Goal: Information Seeking & Learning: Learn about a topic

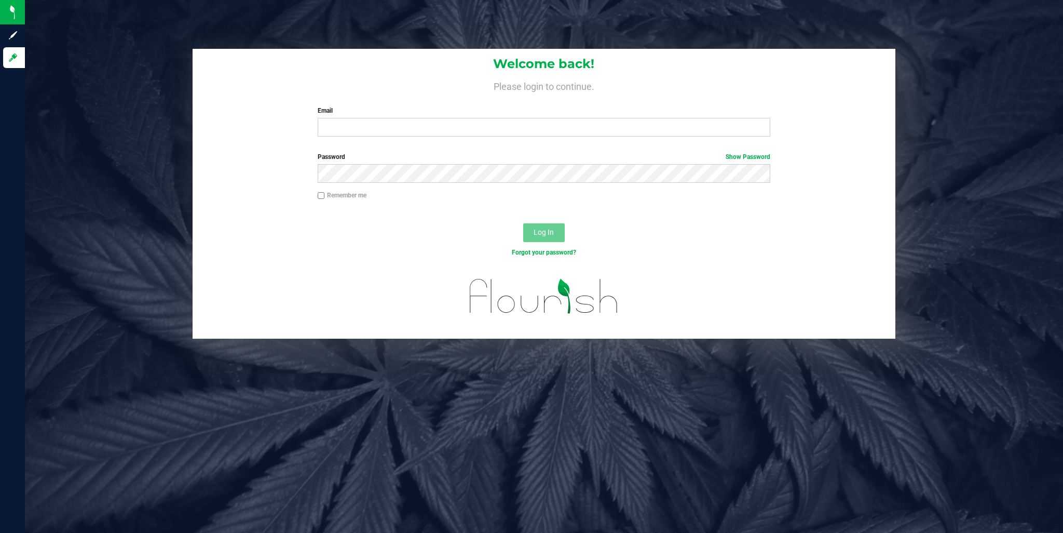
click at [452, 113] on label "Email" at bounding box center [544, 110] width 453 height 9
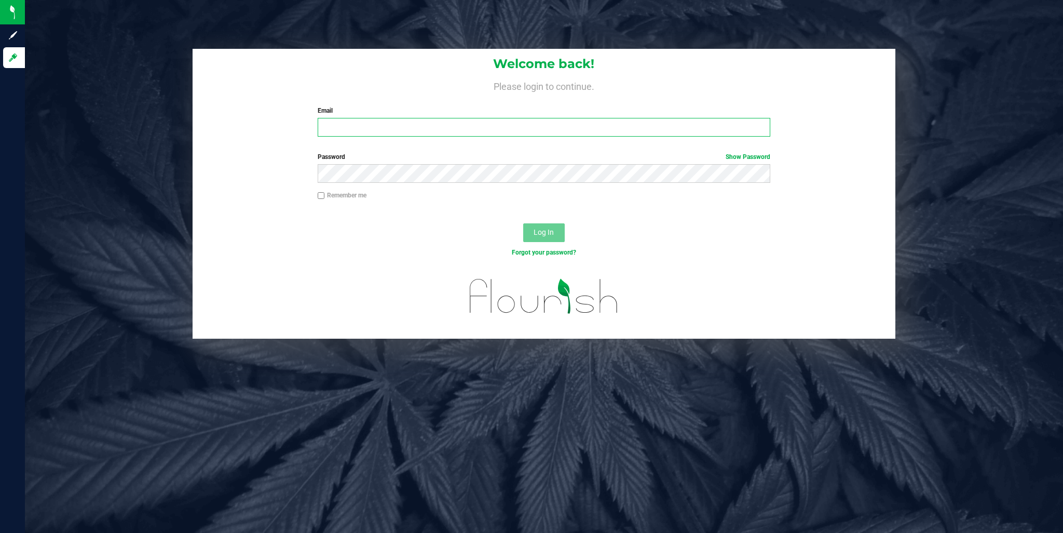
click at [452, 118] on input "Email" at bounding box center [544, 127] width 453 height 19
click at [452, 123] on input "Email" at bounding box center [544, 127] width 453 height 19
type input "fmedina@liveparallel.com"
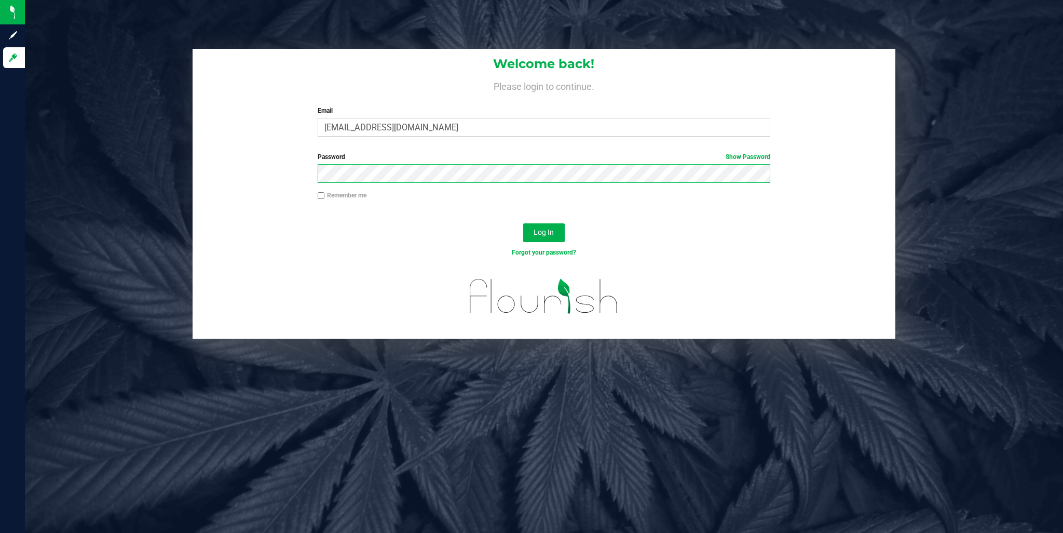
click at [523, 223] on button "Log In" at bounding box center [544, 232] width 42 height 19
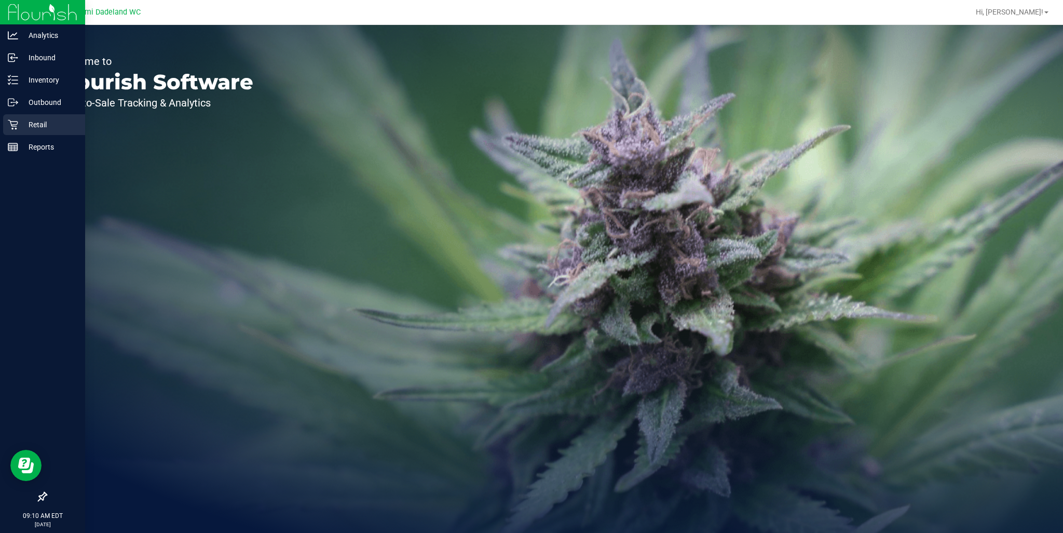
click at [26, 130] on p "Retail" at bounding box center [49, 124] width 62 height 12
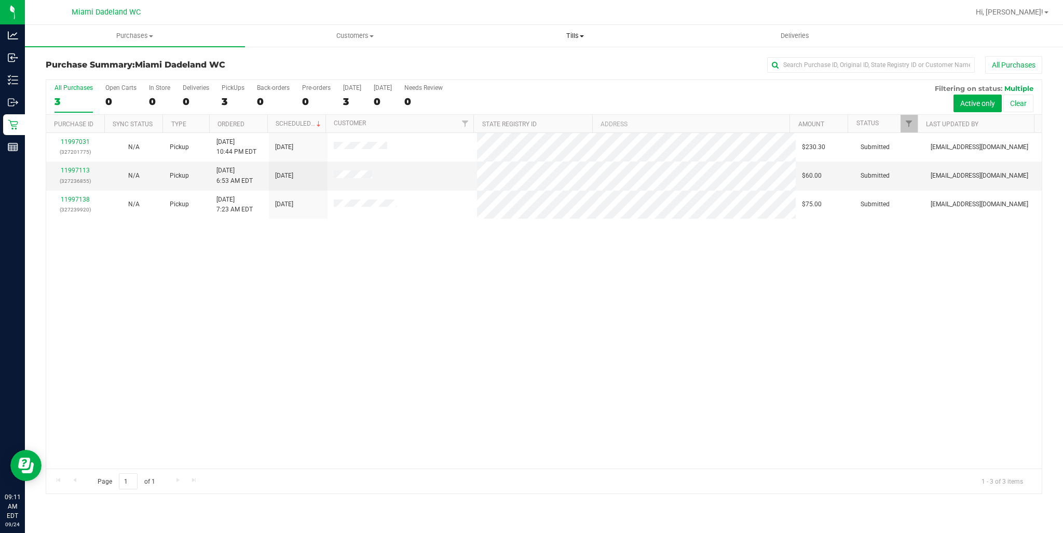
click at [560, 36] on span "Tills" at bounding box center [575, 35] width 219 height 9
click at [511, 74] on span "Reconcile e-payments" at bounding box center [516, 75] width 103 height 9
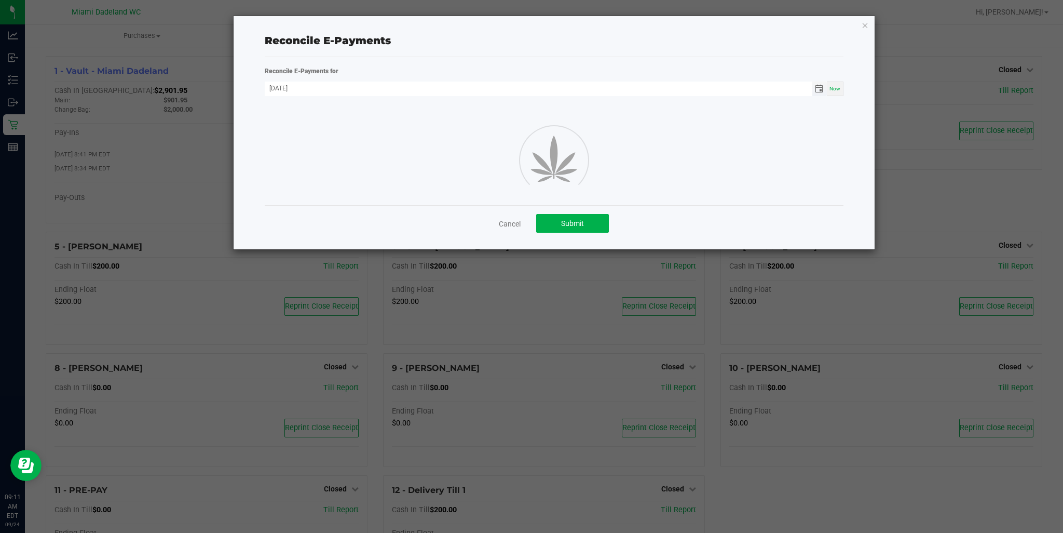
click at [820, 88] on span "Toggle calendar" at bounding box center [819, 89] width 8 height 8
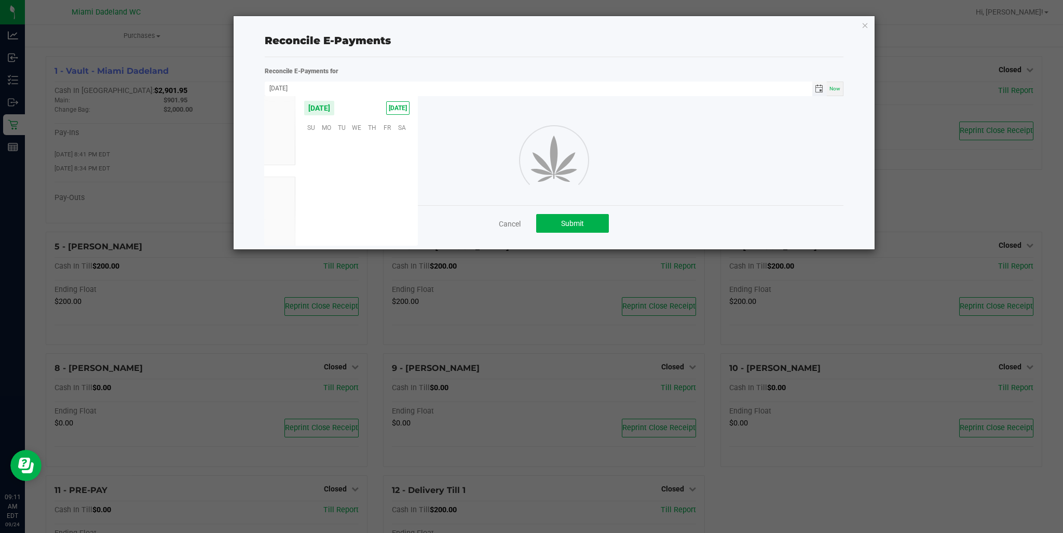
scroll to position [168418, 0]
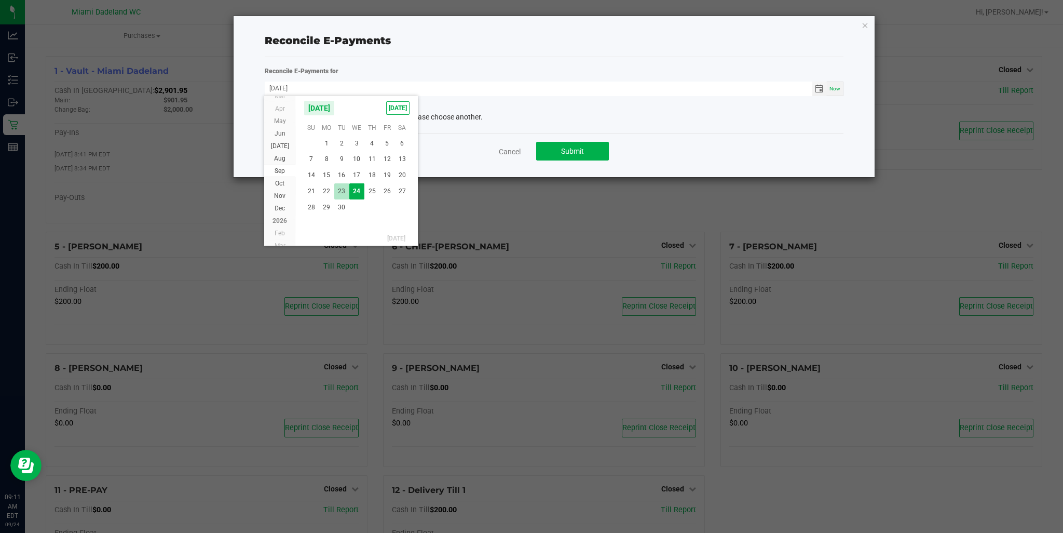
click at [347, 185] on span "23" at bounding box center [341, 191] width 15 height 16
type input "[DATE]"
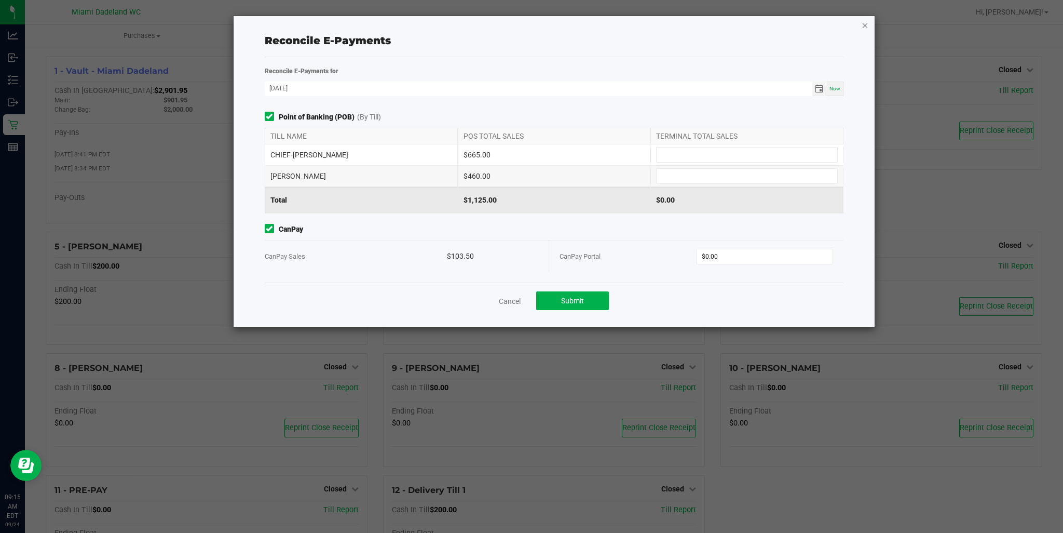
click at [863, 25] on icon "button" at bounding box center [865, 25] width 7 height 12
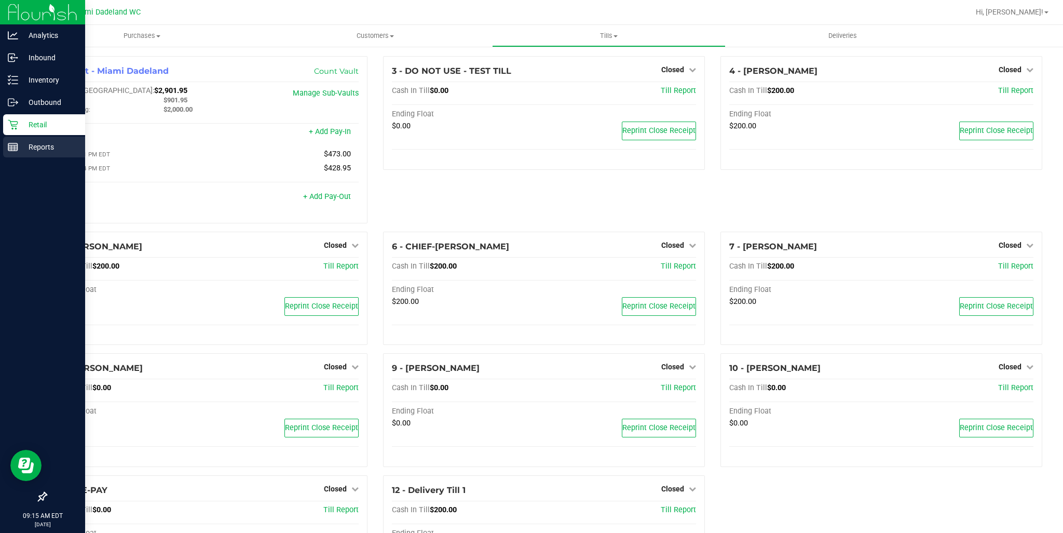
click at [32, 147] on p "Reports" at bounding box center [49, 147] width 62 height 12
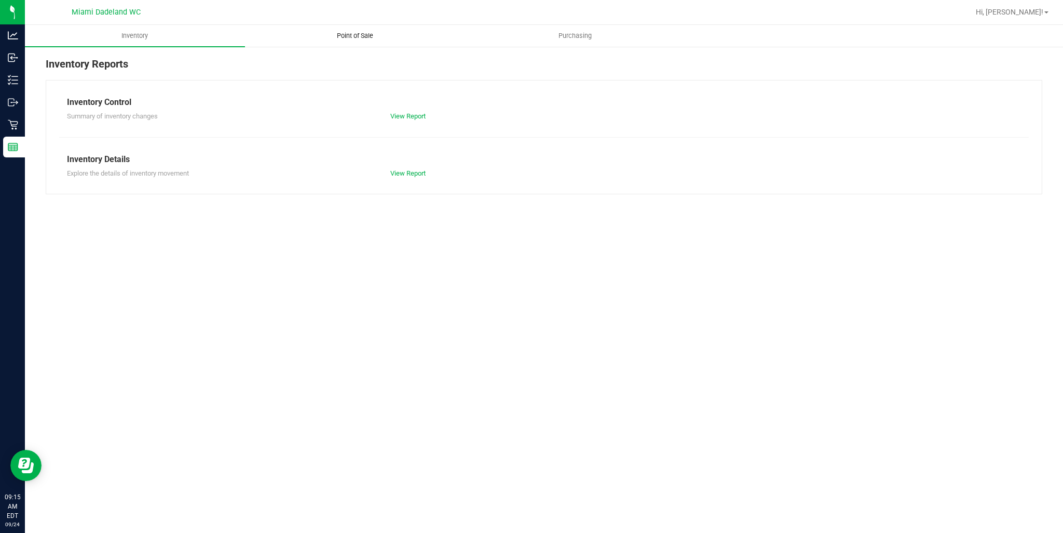
click at [343, 33] on span "Point of Sale" at bounding box center [355, 35] width 64 height 9
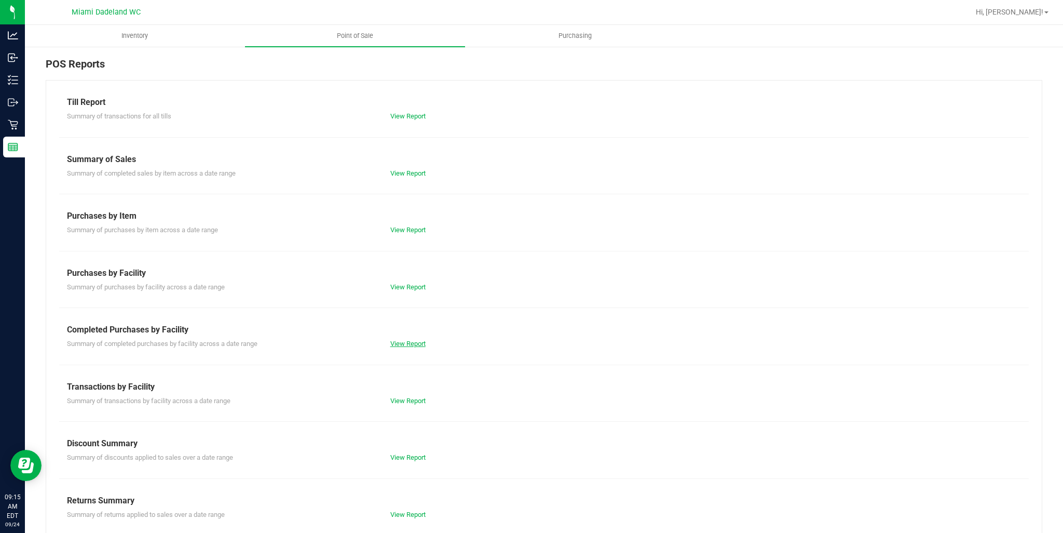
click at [403, 345] on link "View Report" at bounding box center [407, 344] width 35 height 8
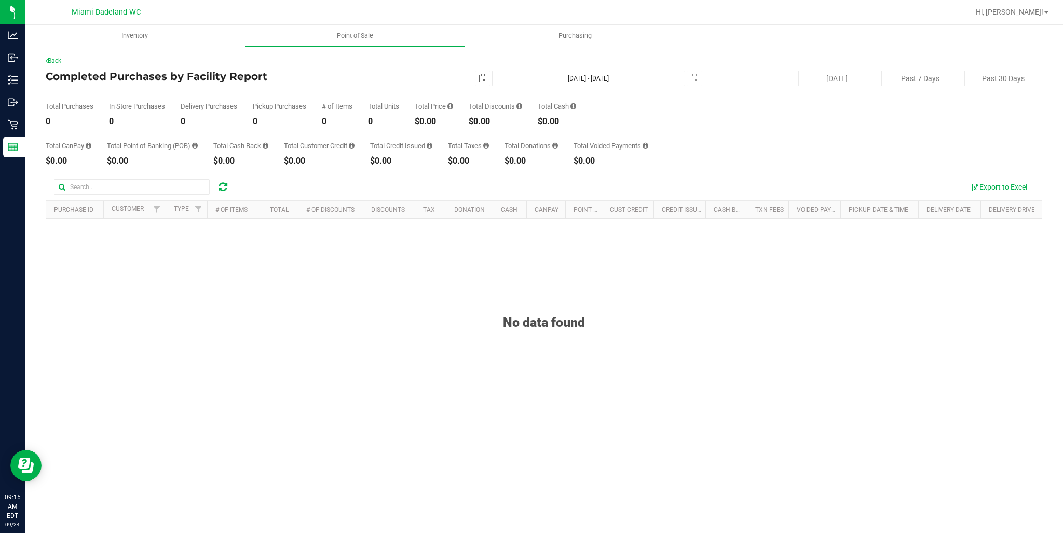
click at [479, 74] on span "select" at bounding box center [483, 78] width 8 height 8
click at [507, 185] on link "23" at bounding box center [509, 184] width 15 height 16
type input "[DATE]"
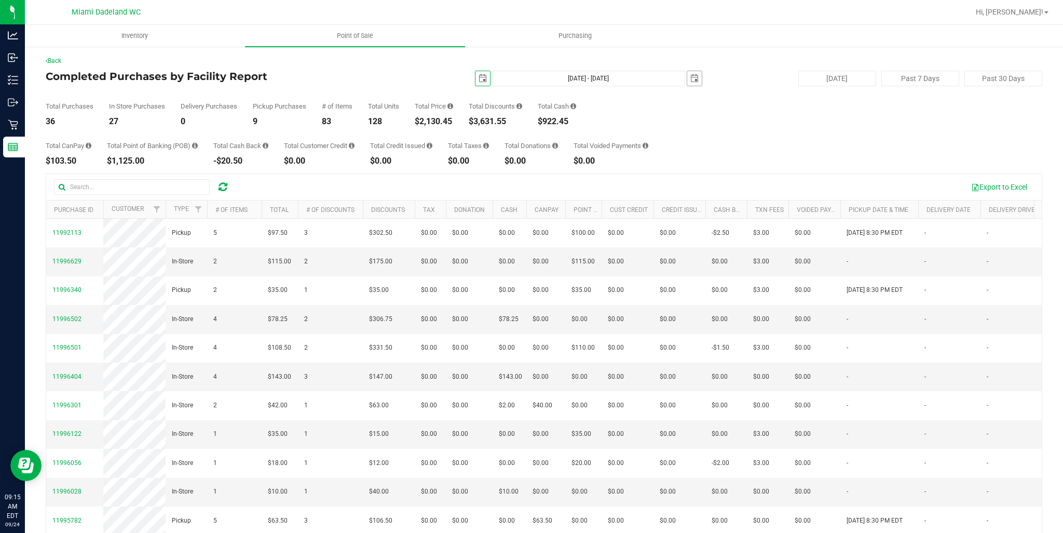
click at [696, 79] on span "select" at bounding box center [694, 78] width 15 height 15
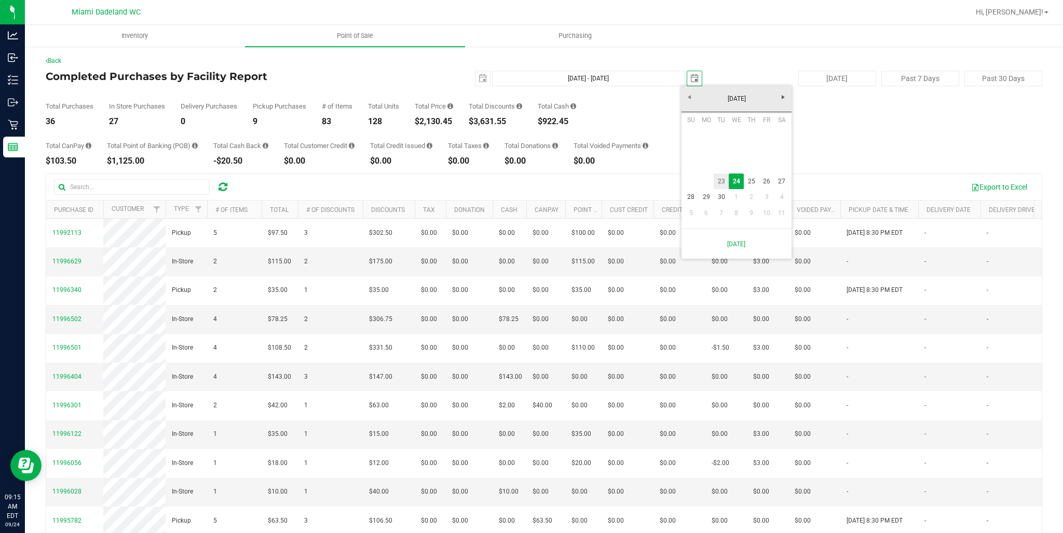
click at [721, 181] on link "23" at bounding box center [721, 181] width 15 height 16
type input "[DATE] - [DATE]"
type input "[DATE]"
click at [284, 208] on link "Total" at bounding box center [279, 209] width 19 height 7
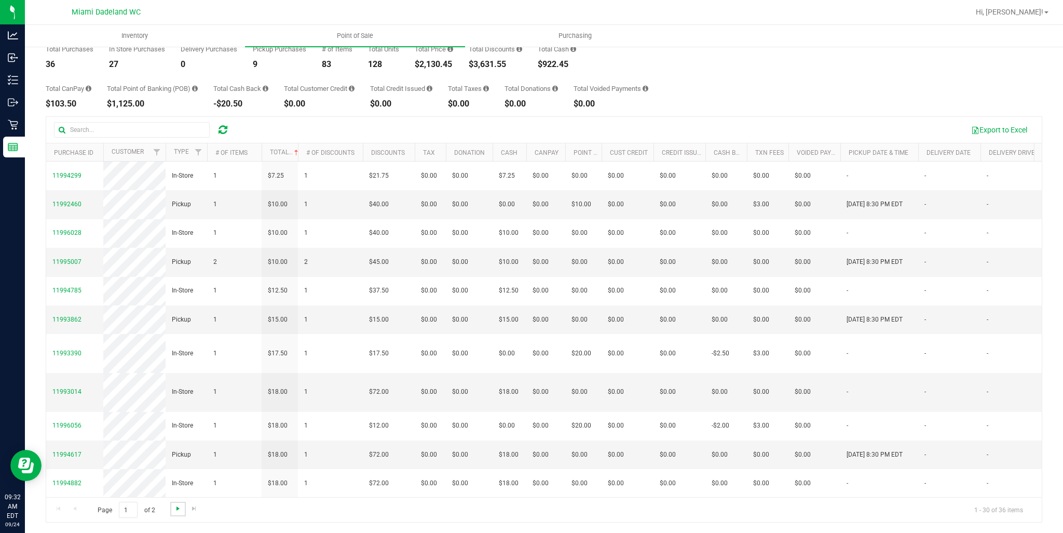
click at [179, 505] on span "Go to the next page" at bounding box center [178, 508] width 8 height 8
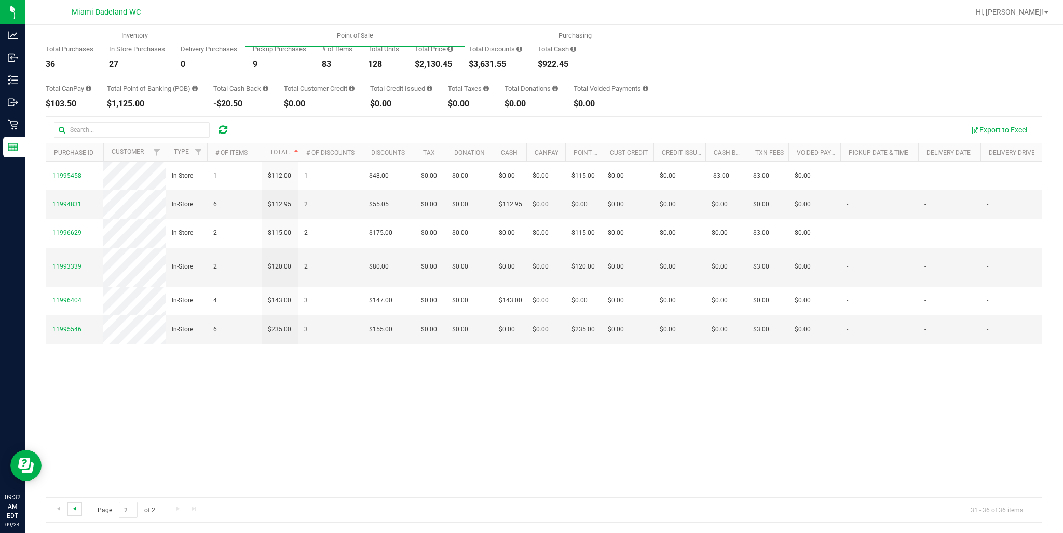
click at [72, 509] on span "Go to the previous page" at bounding box center [75, 508] width 8 height 8
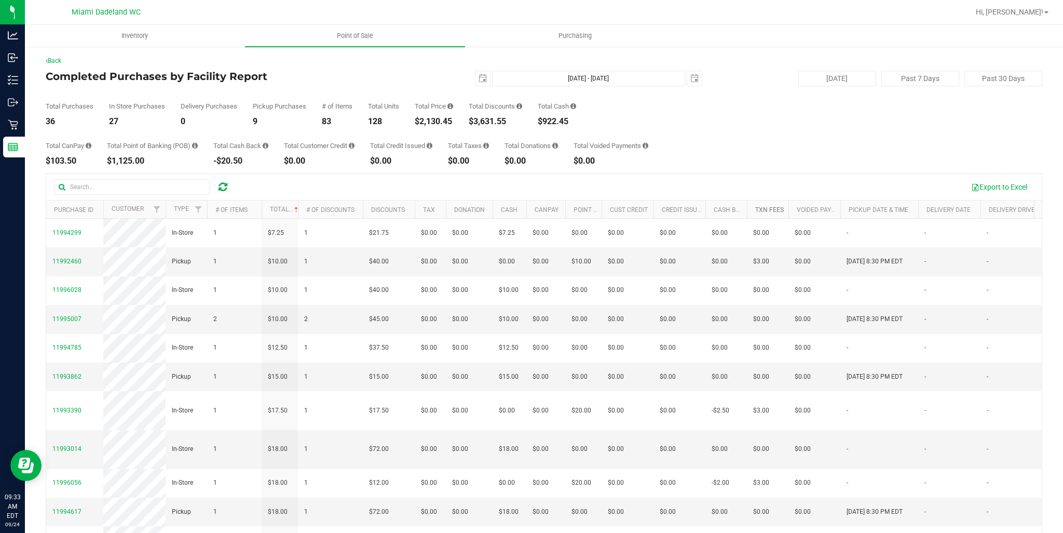
click at [771, 211] on link "Txn Fees" at bounding box center [769, 209] width 29 height 7
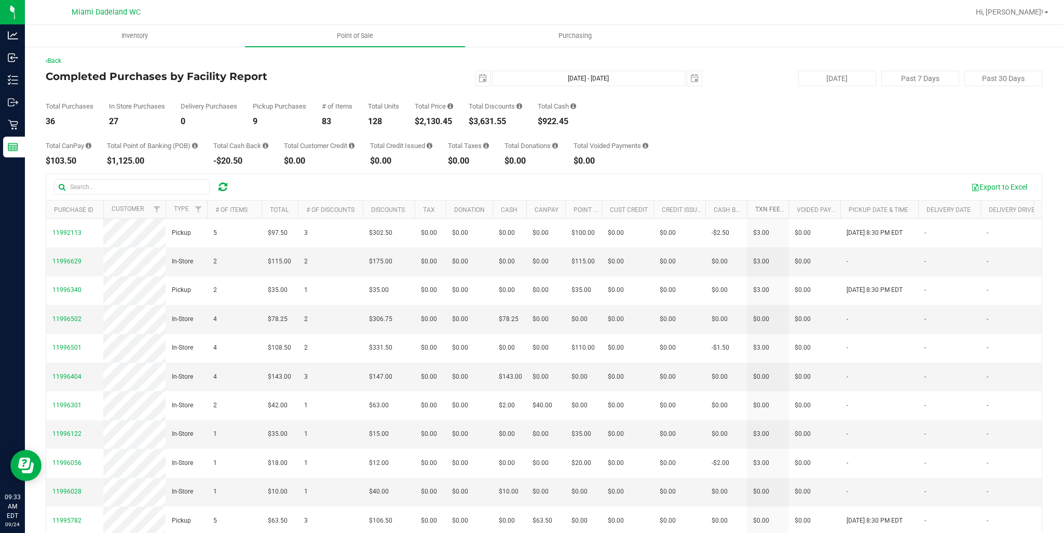
click at [772, 209] on link "Txn Fees" at bounding box center [775, 209] width 40 height 7
click at [762, 212] on link "Txn Fees" at bounding box center [769, 209] width 29 height 7
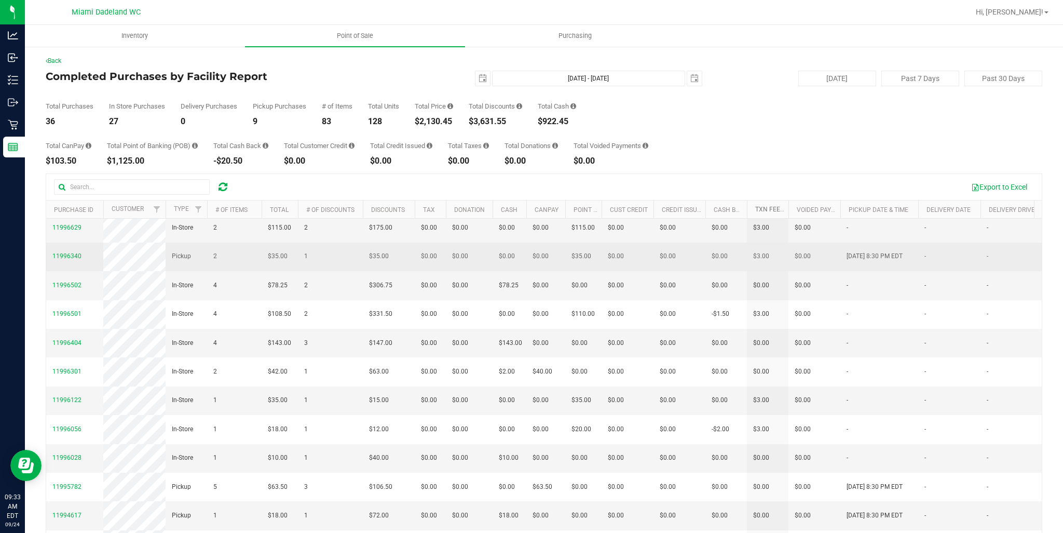
scroll to position [52, 0]
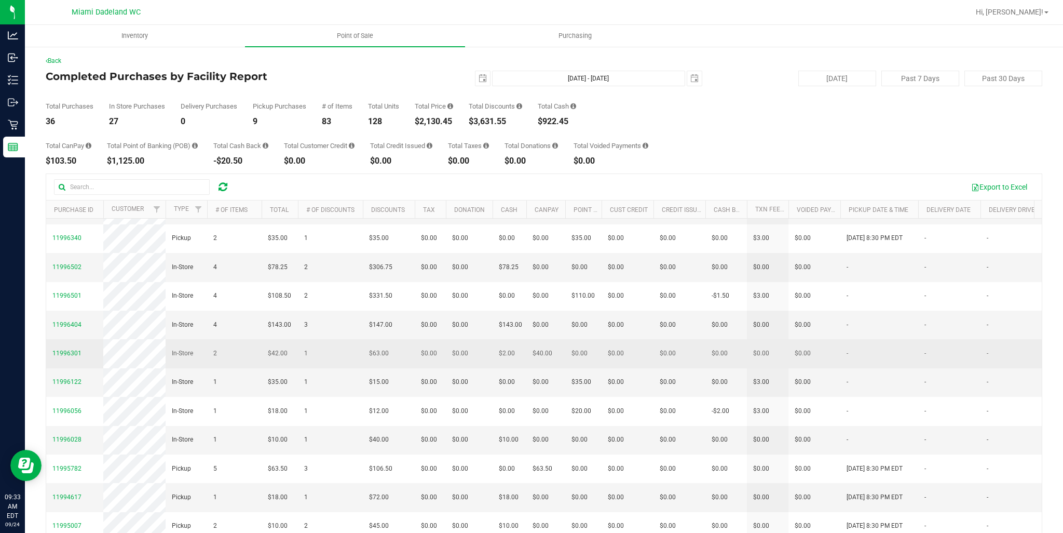
drag, startPoint x: 75, startPoint y: 398, endPoint x: 52, endPoint y: 413, distance: 27.1
click at [52, 368] on td "11996301" at bounding box center [74, 353] width 57 height 29
drag, startPoint x: 64, startPoint y: 395, endPoint x: 98, endPoint y: 404, distance: 34.5
click at [55, 368] on td "11996301" at bounding box center [74, 353] width 57 height 29
drag, startPoint x: 98, startPoint y: 404, endPoint x: 87, endPoint y: 399, distance: 11.9
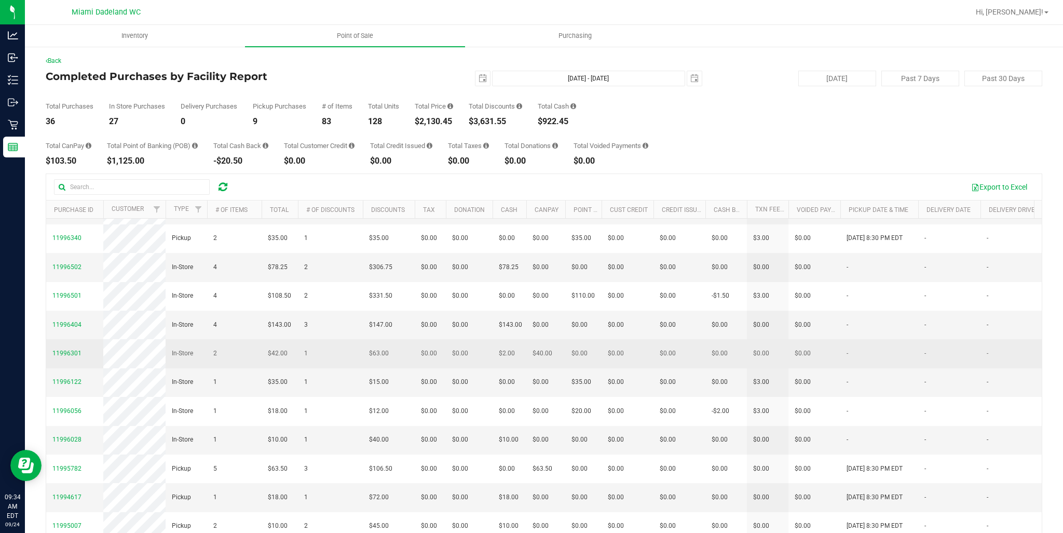
click at [92, 368] on td "11996301" at bounding box center [74, 353] width 57 height 29
click at [58, 357] on span "11996301" at bounding box center [66, 352] width 29 height 7
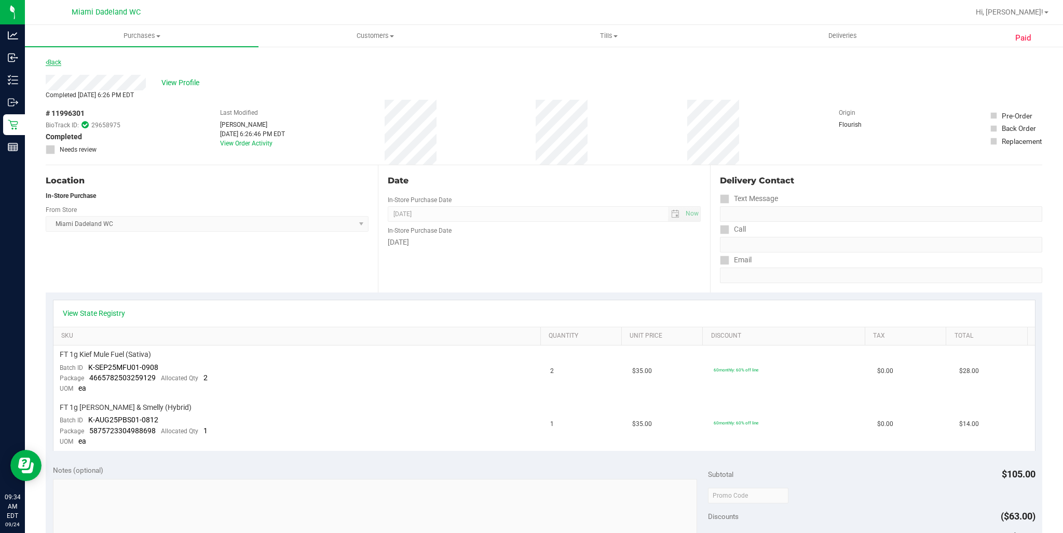
click at [53, 62] on link "Back" at bounding box center [54, 62] width 16 height 7
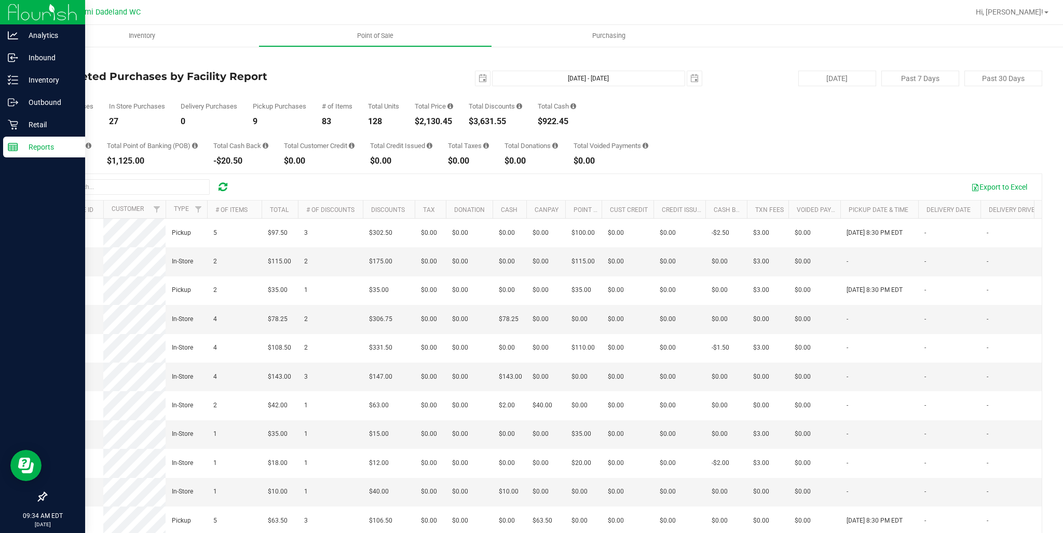
click at [27, 154] on div "Reports" at bounding box center [44, 147] width 82 height 21
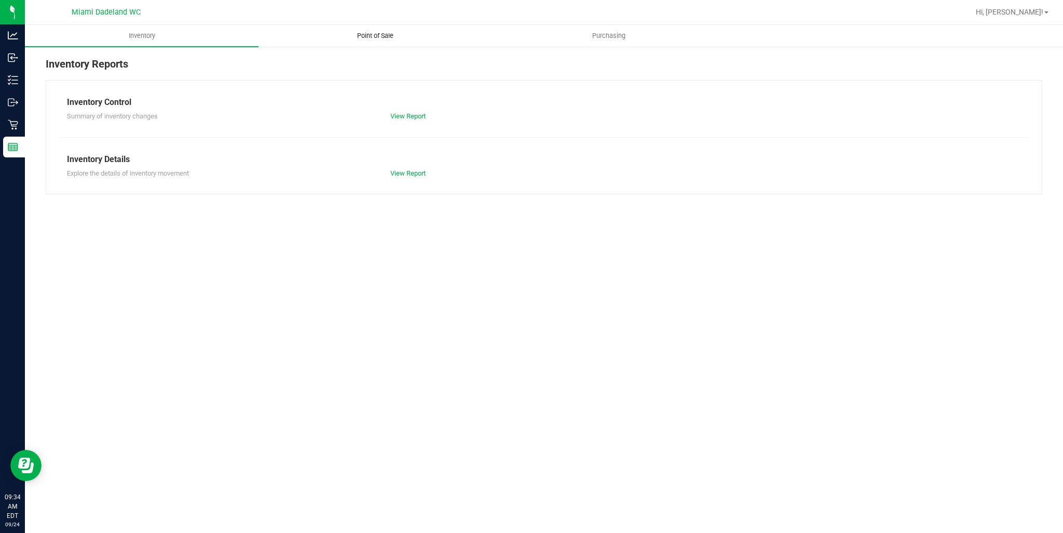
click at [378, 37] on span "Point of Sale" at bounding box center [375, 35] width 64 height 9
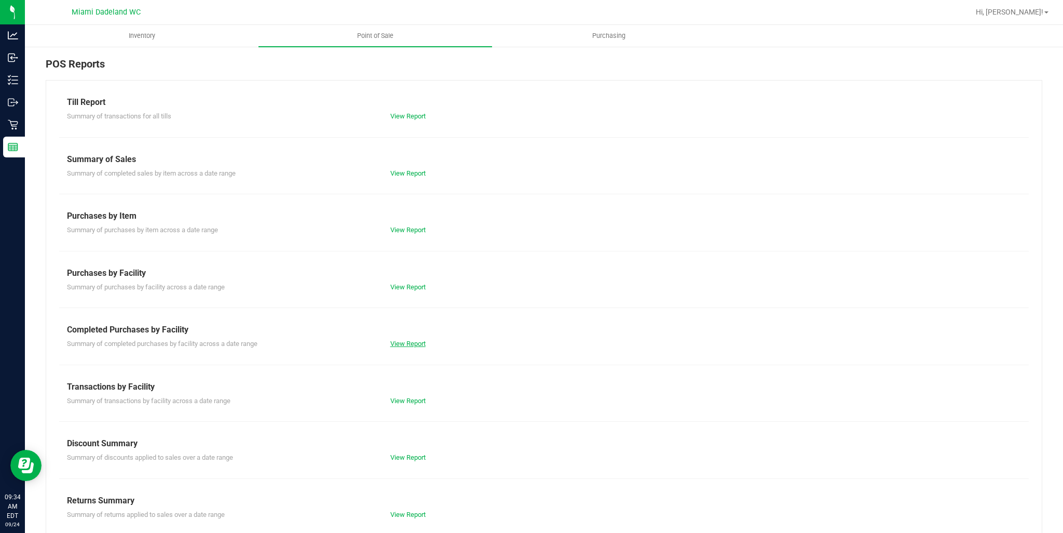
click at [398, 342] on link "View Report" at bounding box center [407, 344] width 35 height 8
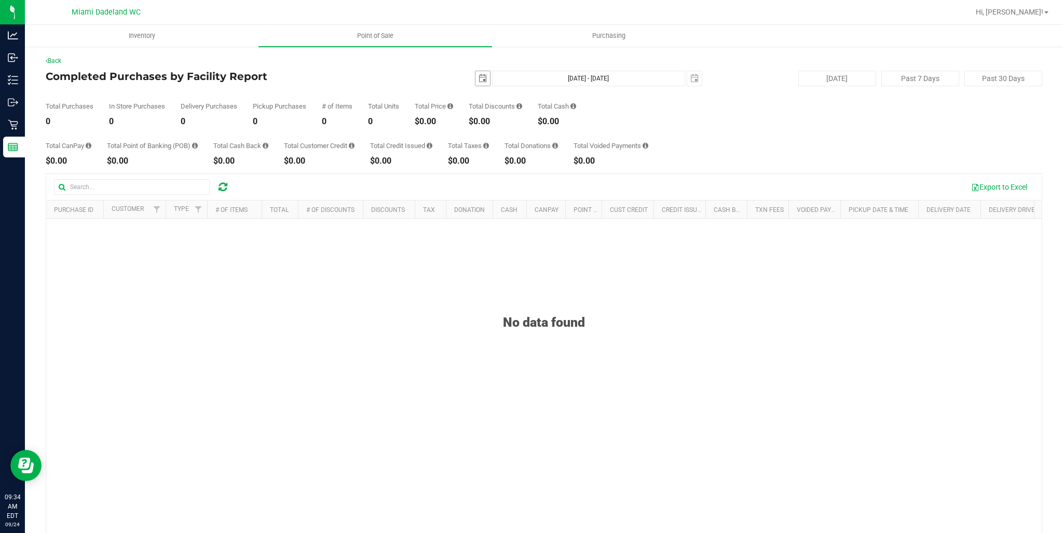
click at [482, 74] on span "select" at bounding box center [483, 78] width 15 height 15
click at [509, 181] on link "23" at bounding box center [509, 184] width 15 height 16
type input "[DATE]"
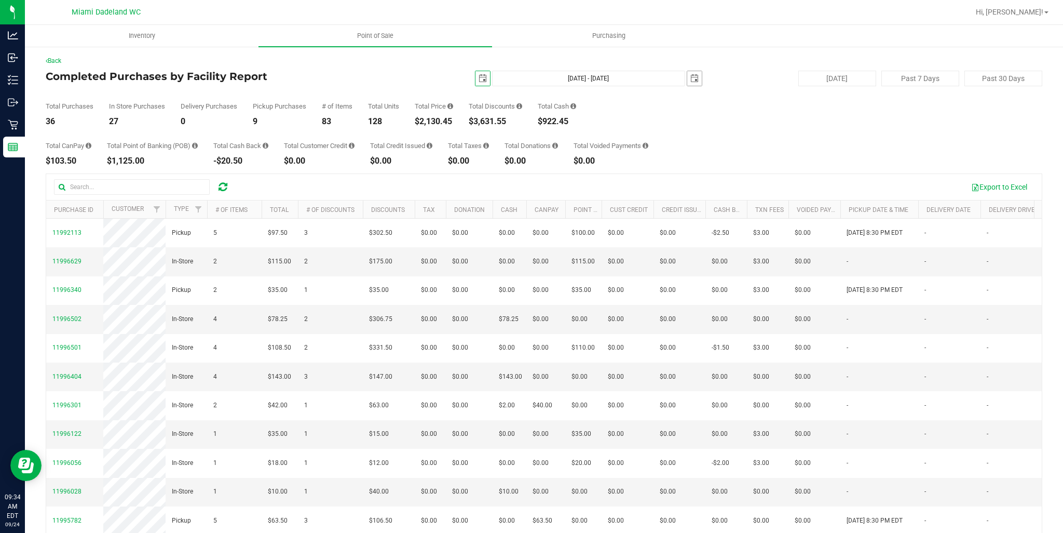
click at [691, 78] on span "select" at bounding box center [695, 78] width 8 height 8
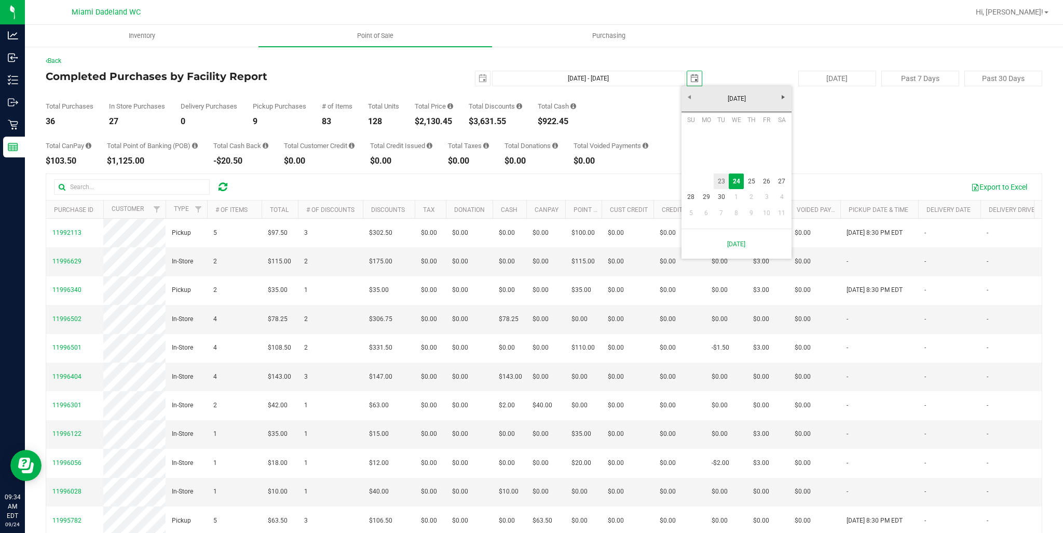
click at [721, 182] on link "23" at bounding box center [721, 181] width 15 height 16
type input "[DATE] - [DATE]"
type input "[DATE]"
click at [771, 133] on div "Total CanPay $103.50 Total Point of Banking (POB) $1,125.00 Total Cash Back -$2…" at bounding box center [544, 145] width 997 height 39
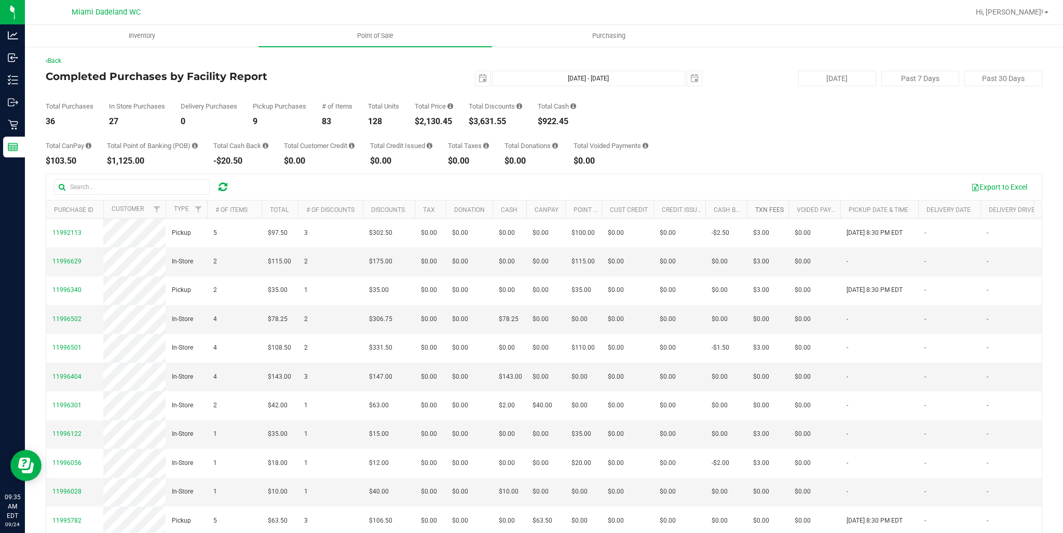
click at [760, 212] on link "Txn Fees" at bounding box center [769, 209] width 29 height 7
click at [760, 211] on link "Txn Fees" at bounding box center [775, 209] width 40 height 7
click at [733, 209] on link "Cash Back" at bounding box center [731, 209] width 34 height 7
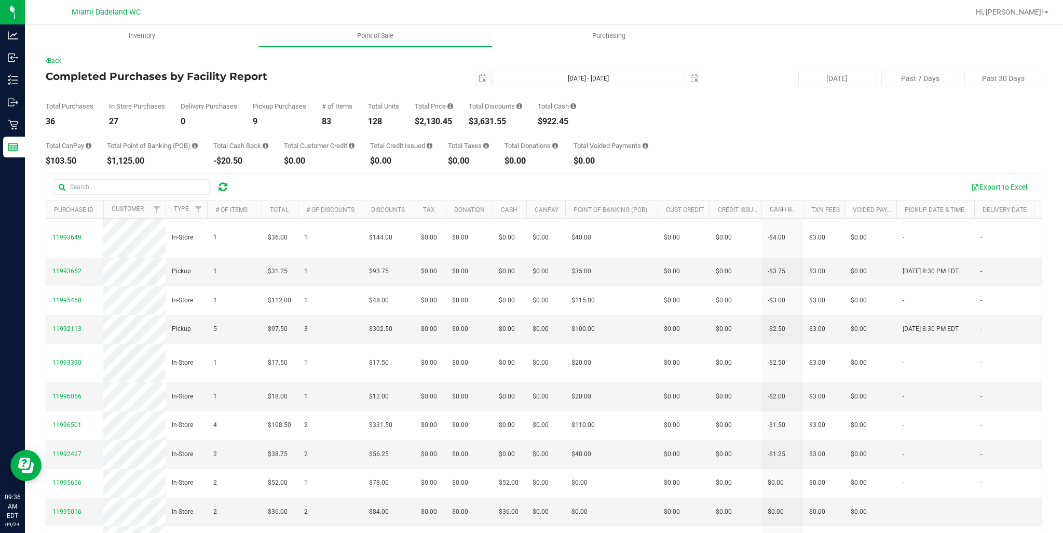
drag, startPoint x: 602, startPoint y: 208, endPoint x: 659, endPoint y: 209, distance: 57.1
click at [659, 209] on div "Purchase ID Customer Type # of Items Total # of Discounts Discounts Tax Donatio…" at bounding box center [540, 209] width 989 height 18
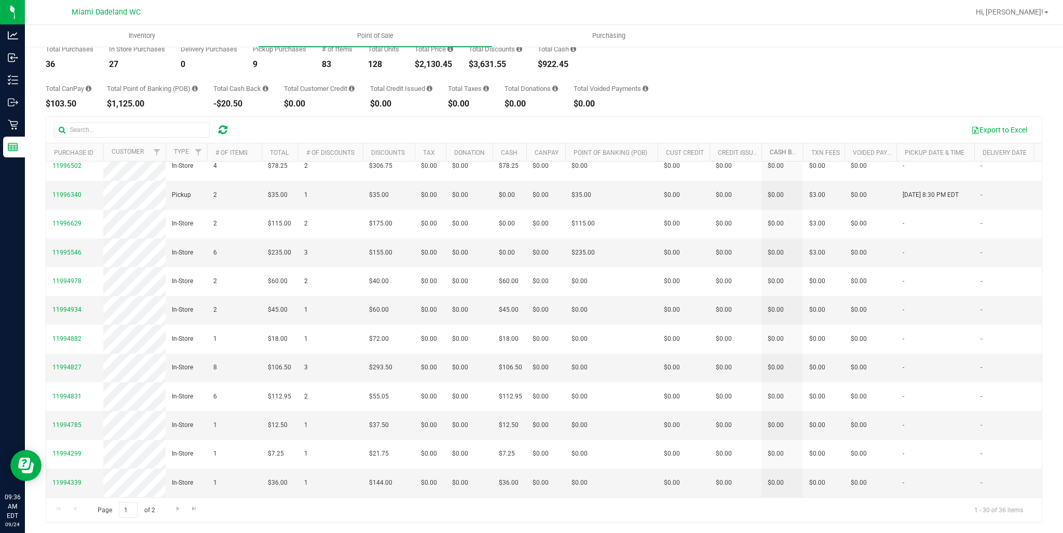
scroll to position [761, 0]
click at [174, 514] on link "Go to the next page" at bounding box center [177, 509] width 15 height 14
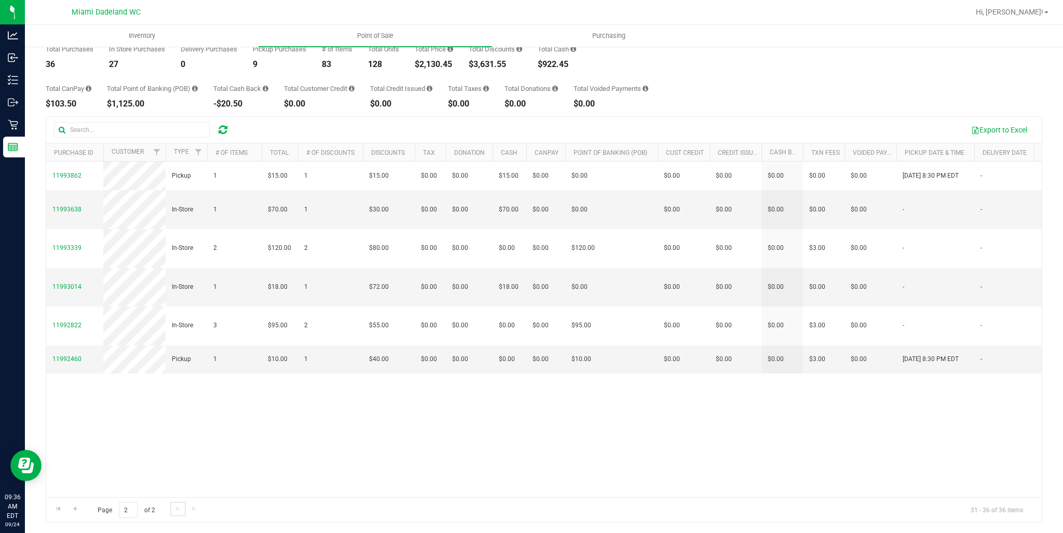
scroll to position [0, 0]
click at [73, 508] on span "Go to the previous page" at bounding box center [75, 508] width 8 height 8
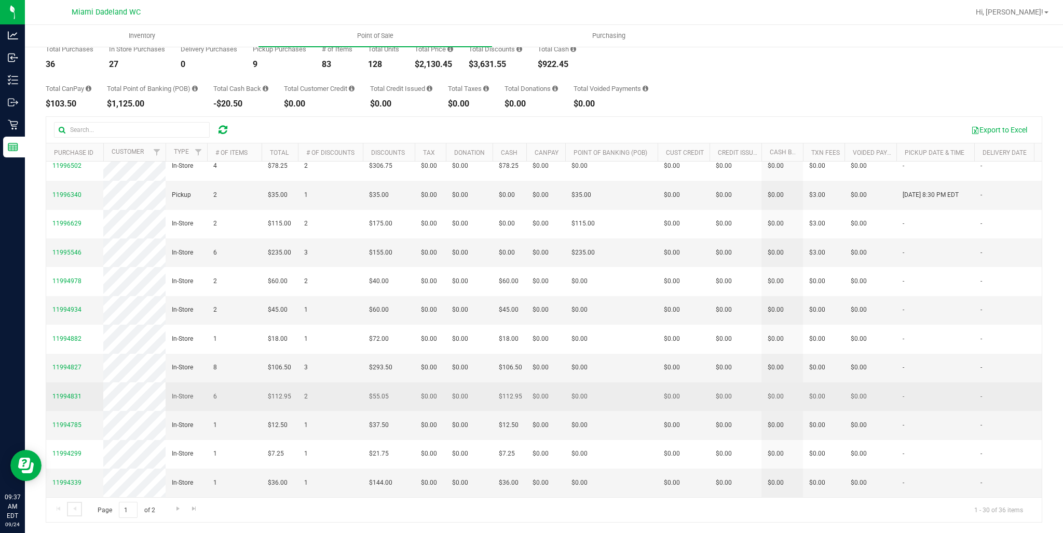
scroll to position [58, 0]
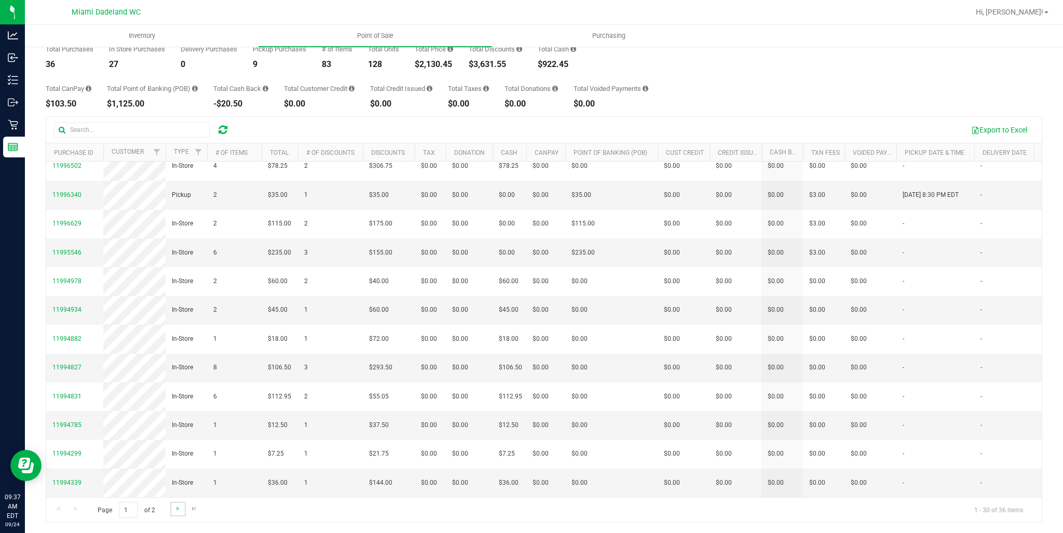
click at [170, 506] on link "Go to the next page" at bounding box center [177, 509] width 15 height 14
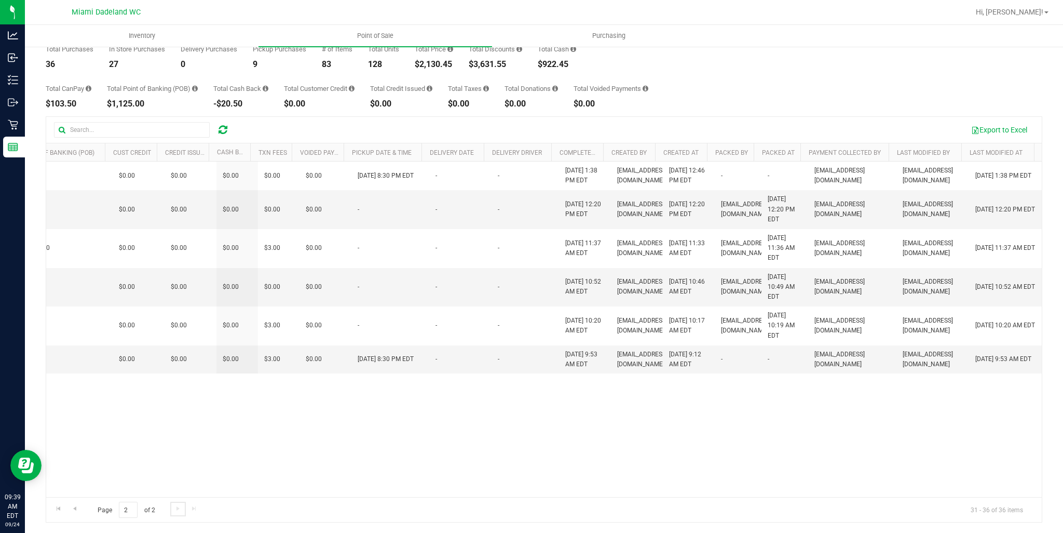
scroll to position [0, 0]
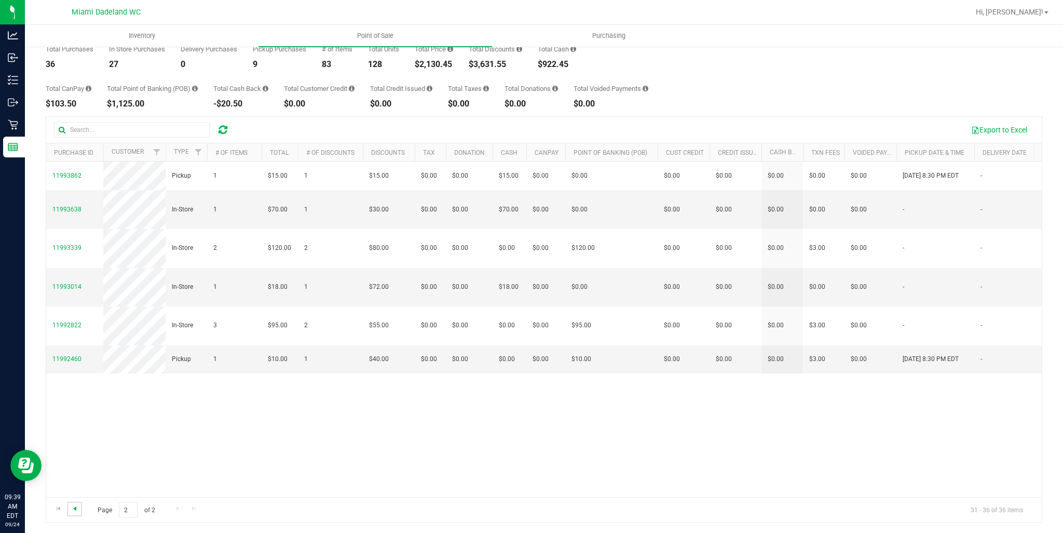
click at [77, 510] on span "Go to the previous page" at bounding box center [75, 508] width 8 height 8
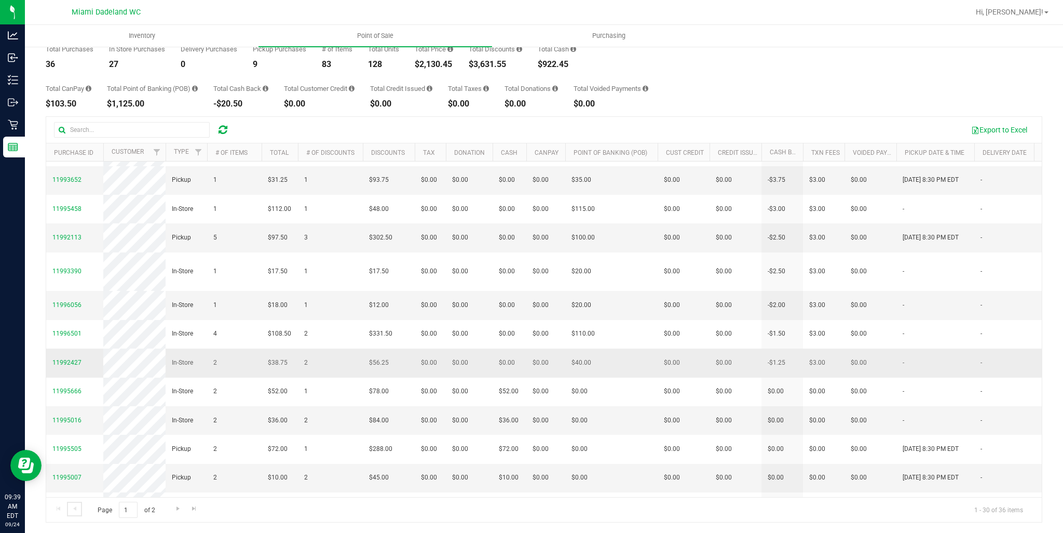
scroll to position [34, 0]
click at [73, 309] on span "11996056" at bounding box center [66, 305] width 29 height 7
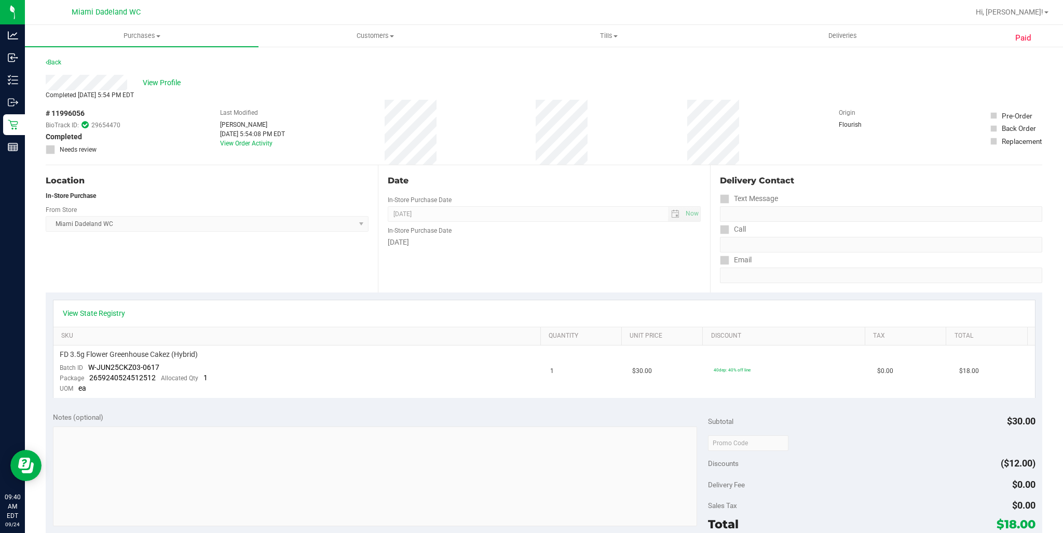
click at [53, 58] on div "Back" at bounding box center [54, 62] width 16 height 12
click at [56, 61] on link "Back" at bounding box center [54, 62] width 16 height 7
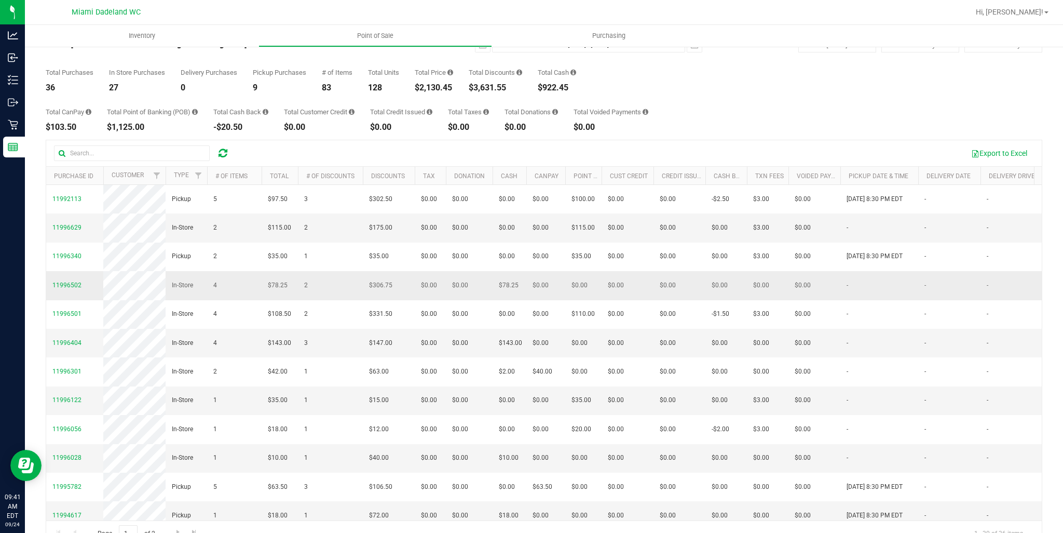
scroll to position [52, 0]
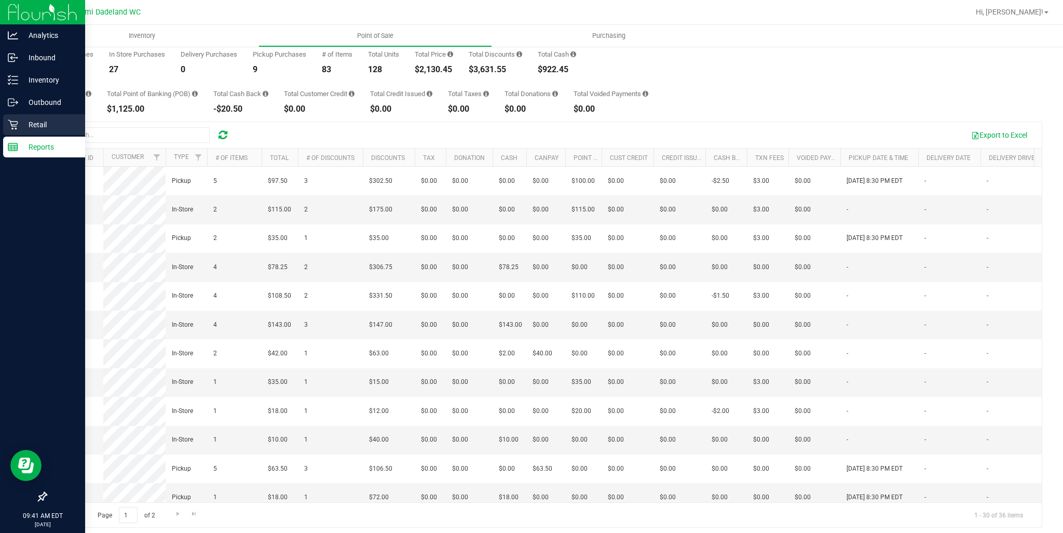
click at [32, 125] on p "Retail" at bounding box center [49, 124] width 62 height 12
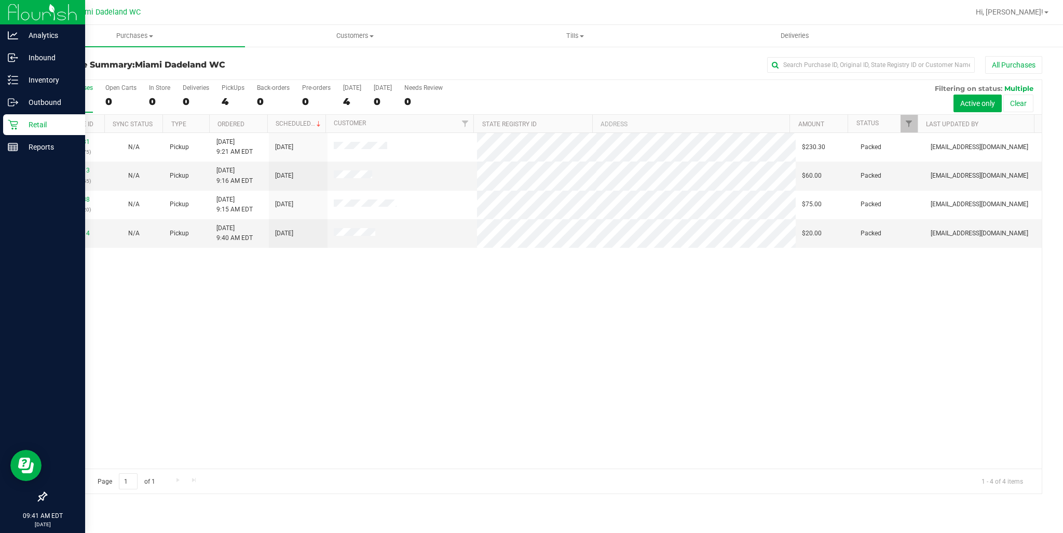
click at [69, 134] on div "Retail" at bounding box center [44, 124] width 82 height 21
click at [40, 148] on p "Reports" at bounding box center [49, 147] width 62 height 12
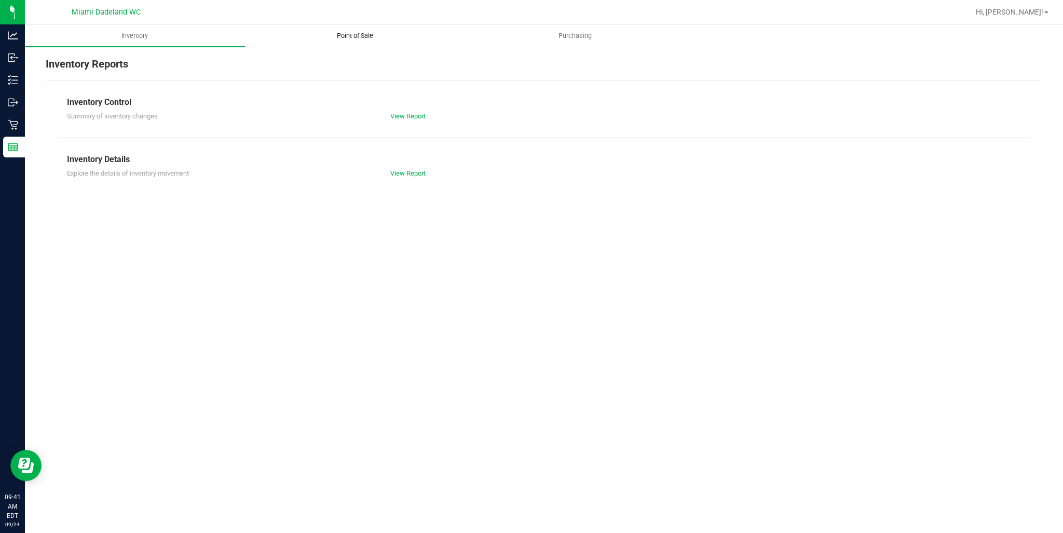
click at [353, 29] on uib-tab-heading "Point of Sale" at bounding box center [355, 35] width 219 height 21
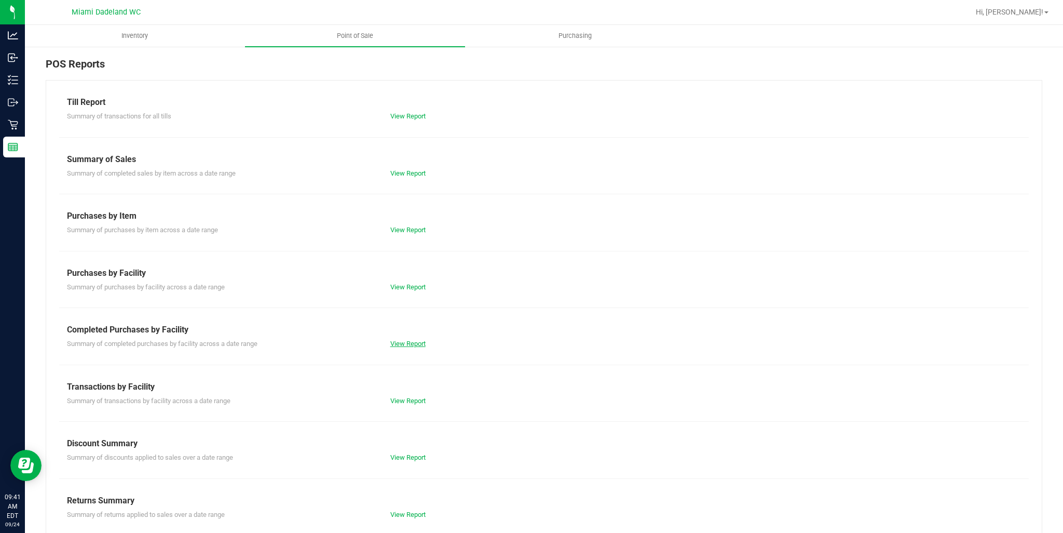
click at [418, 343] on link "View Report" at bounding box center [407, 344] width 35 height 8
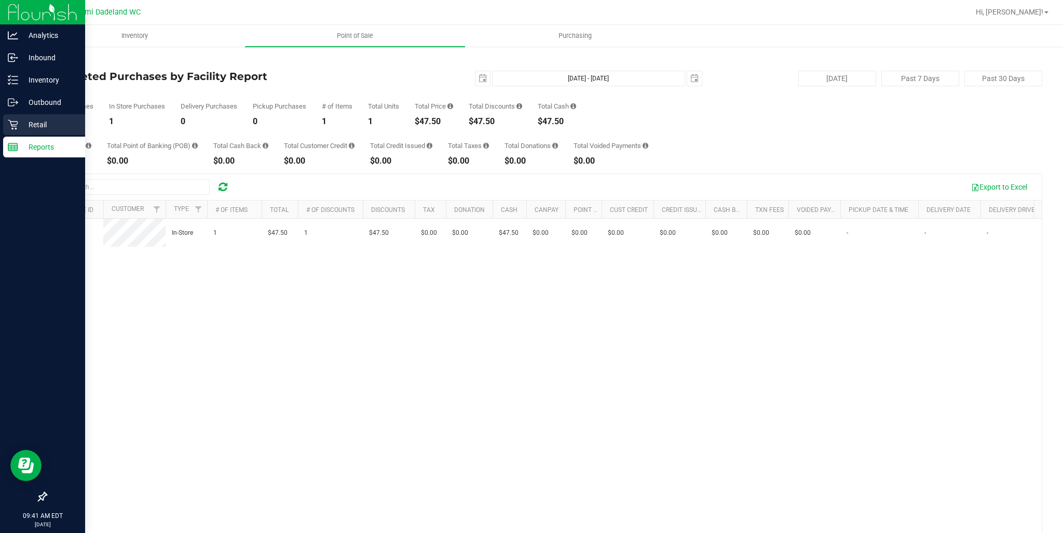
click at [18, 129] on p "Retail" at bounding box center [49, 124] width 62 height 12
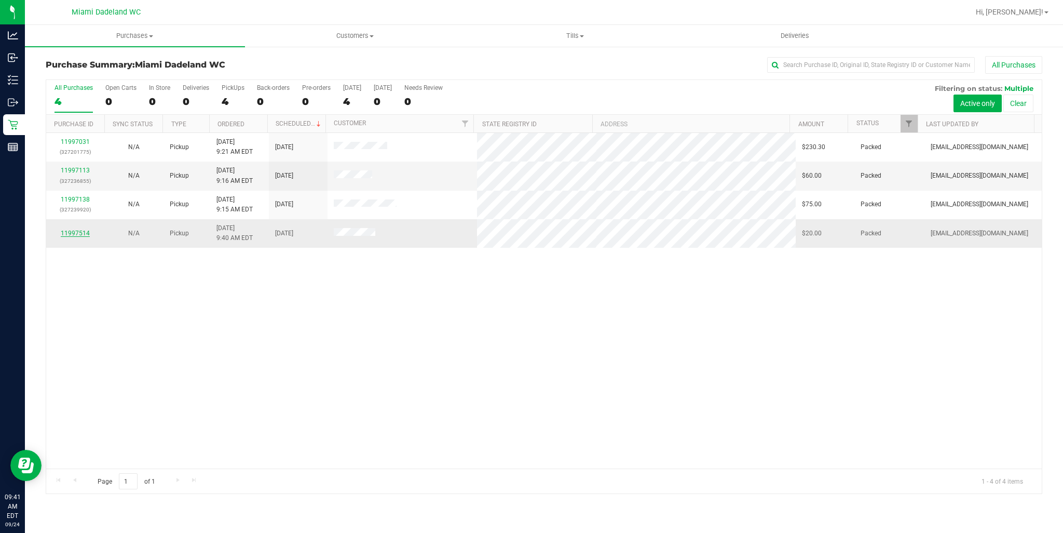
click at [81, 233] on link "11997514" at bounding box center [75, 232] width 29 height 7
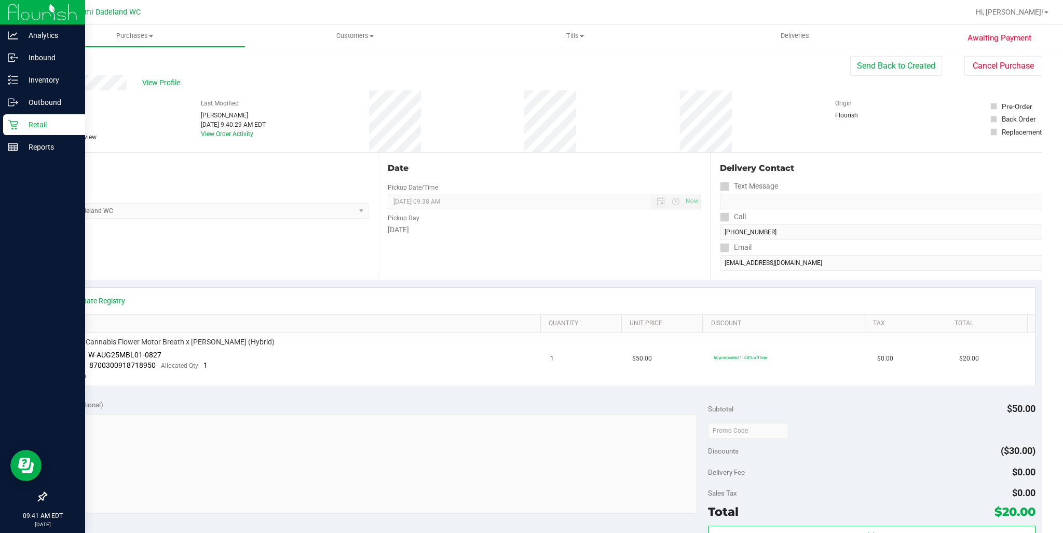
click at [12, 128] on icon at bounding box center [13, 125] width 10 height 10
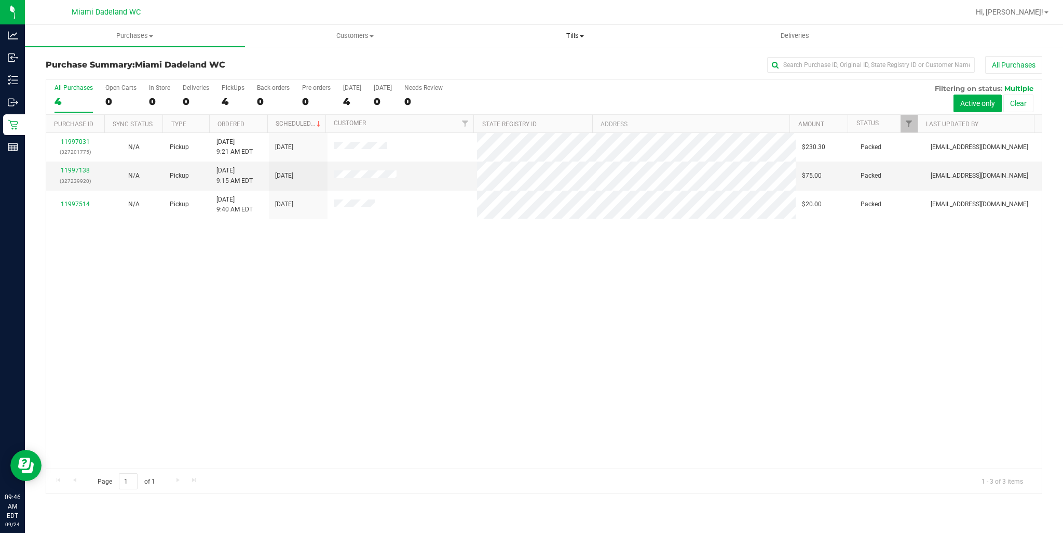
click at [574, 39] on span "Tills" at bounding box center [575, 35] width 219 height 9
click at [530, 79] on span "Reconcile e-payments" at bounding box center [516, 75] width 103 height 9
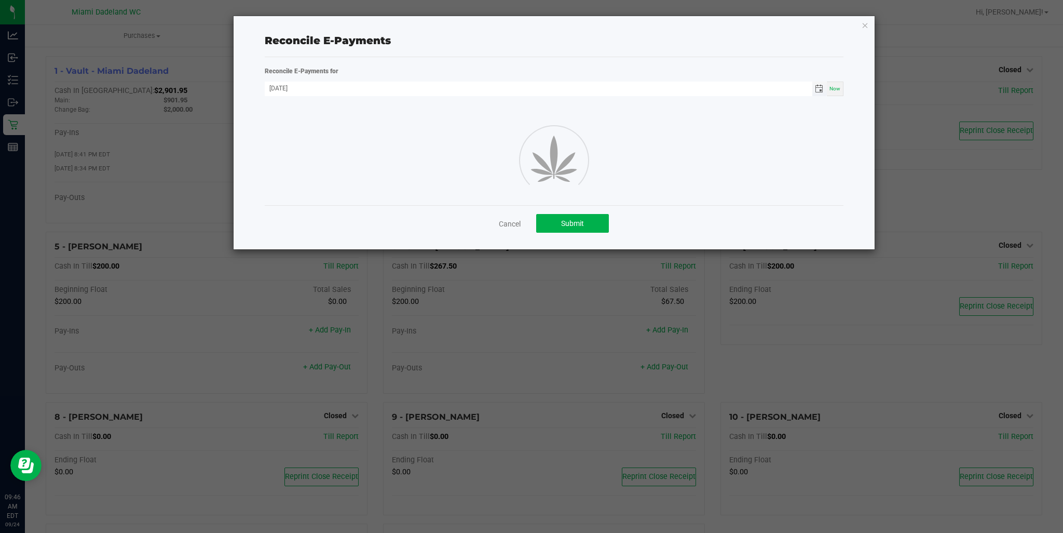
click at [818, 90] on span "Toggle calendar" at bounding box center [819, 89] width 8 height 8
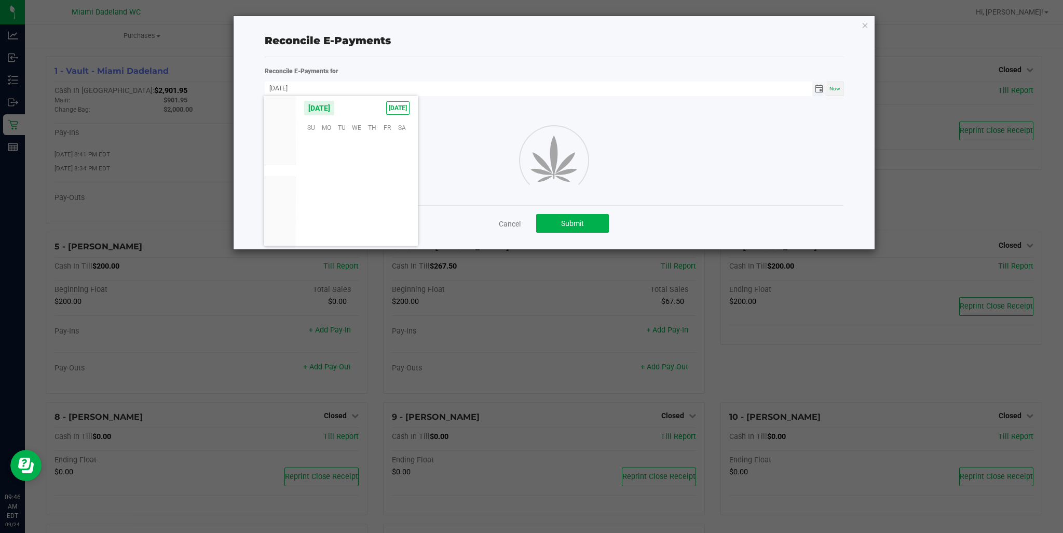
scroll to position [168418, 0]
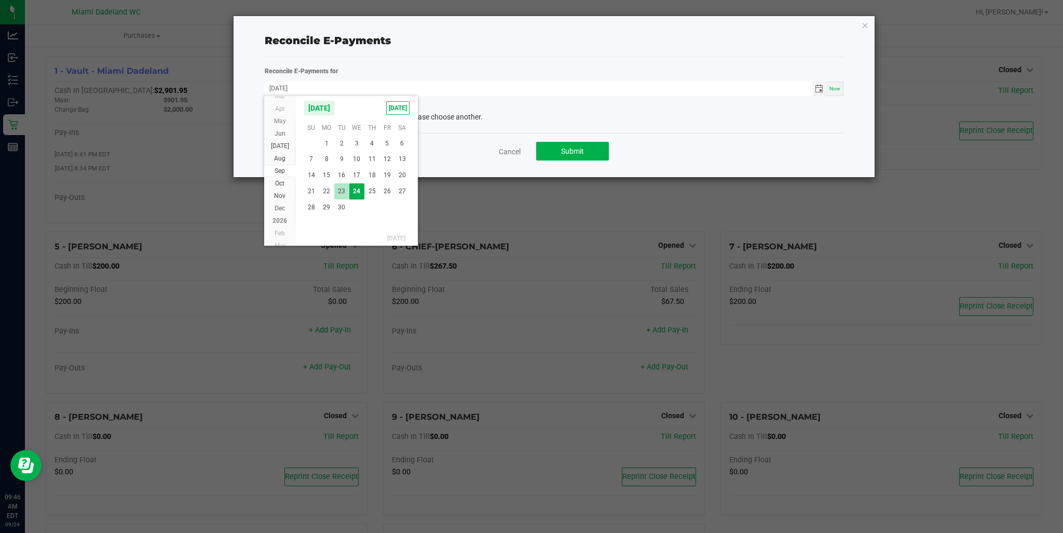
click at [344, 189] on span "23" at bounding box center [341, 191] width 15 height 16
type input "[DATE]"
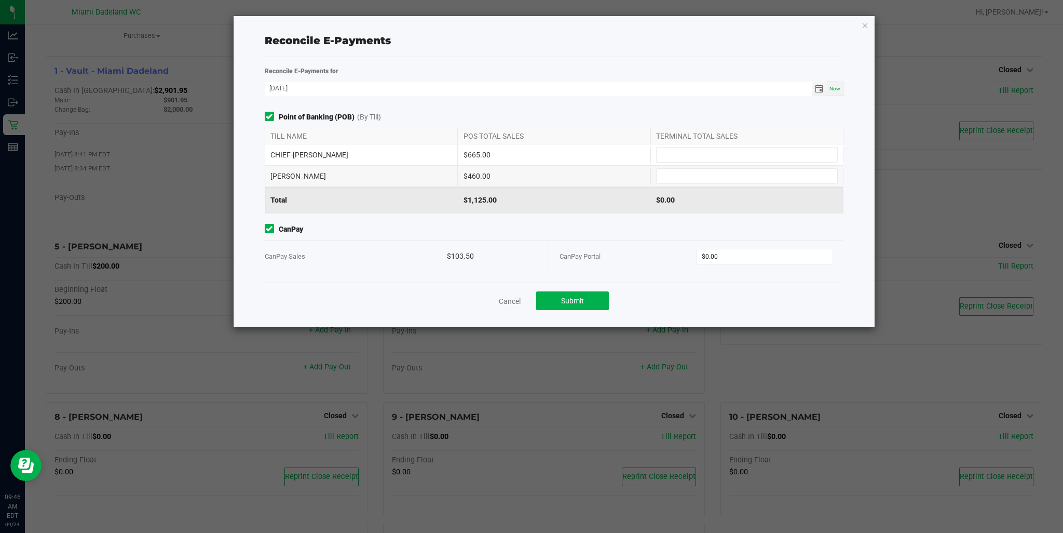
click at [872, 25] on div "Reconcile E-Payments Reconcile E-Payments for [DATE] Now Point of Banking (POB)…" at bounding box center [555, 171] width 642 height 310
click at [864, 25] on icon "button" at bounding box center [865, 25] width 7 height 12
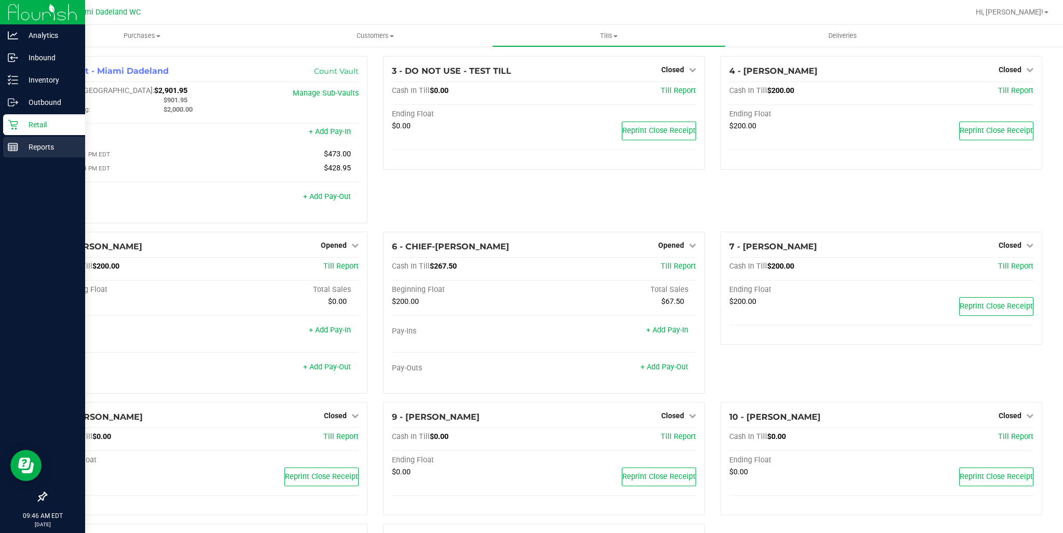
click at [25, 148] on p "Reports" at bounding box center [49, 147] width 62 height 12
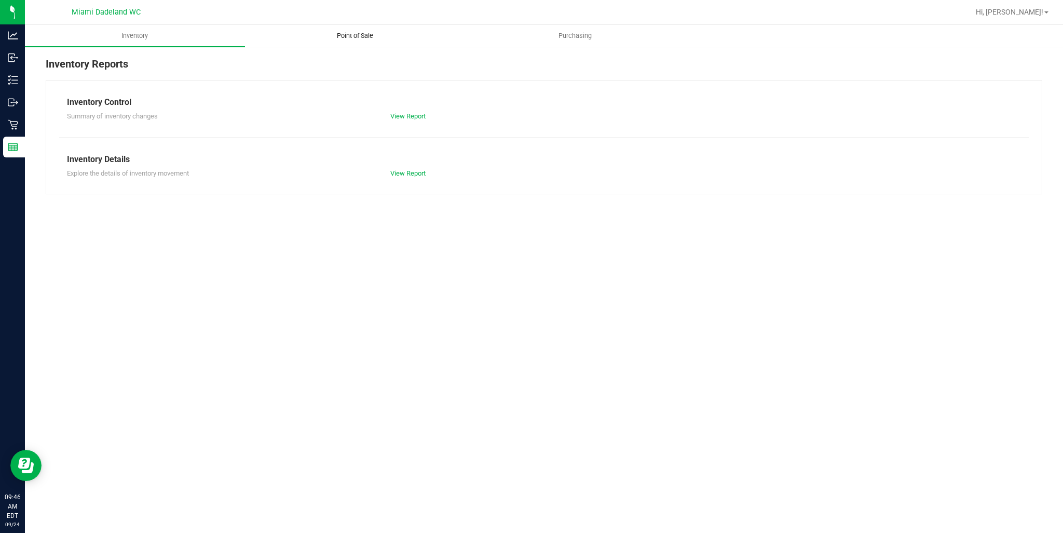
click at [365, 37] on span "Point of Sale" at bounding box center [355, 35] width 64 height 9
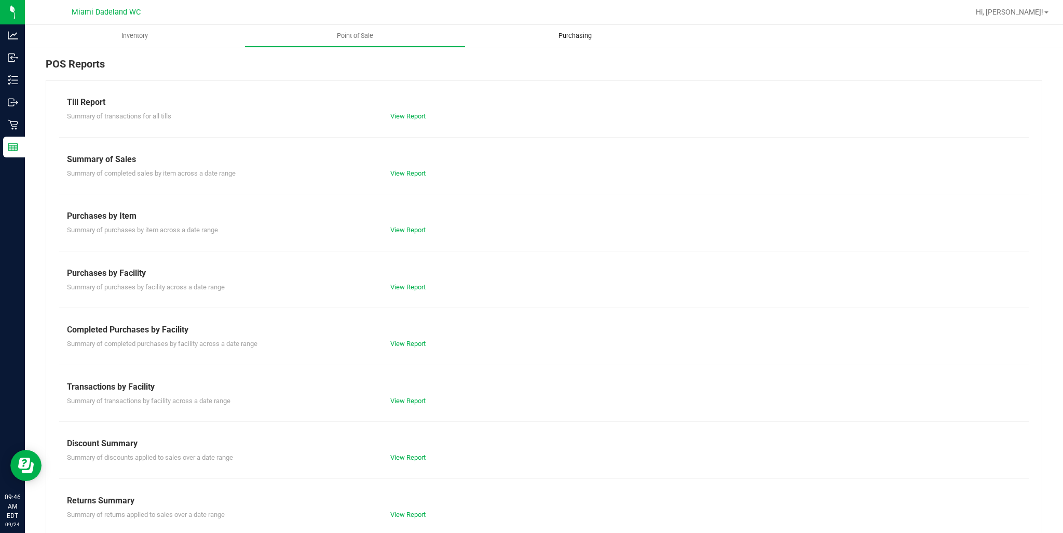
click at [579, 39] on span "Purchasing" at bounding box center [575, 35] width 61 height 9
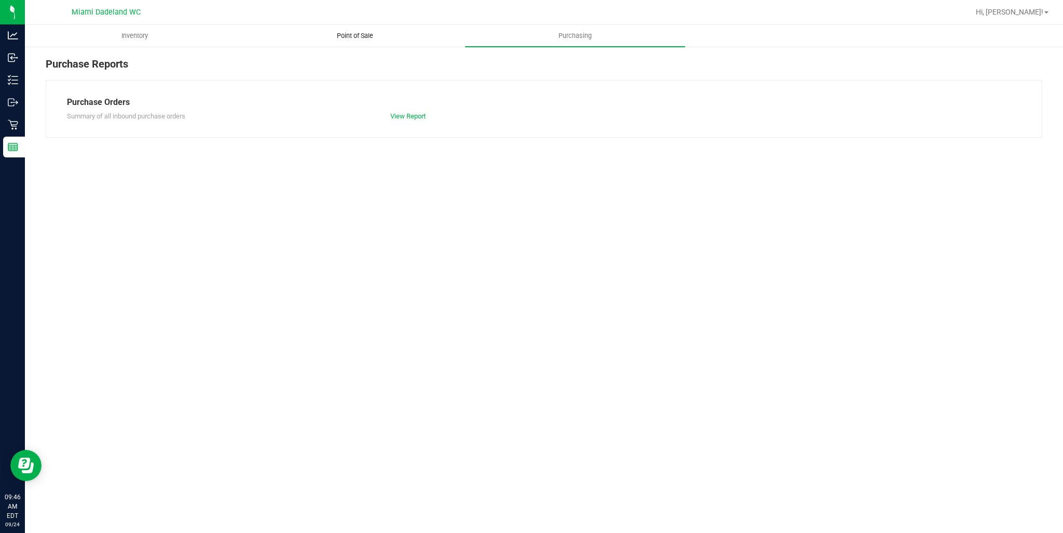
click at [342, 39] on span "Point of Sale" at bounding box center [355, 35] width 64 height 9
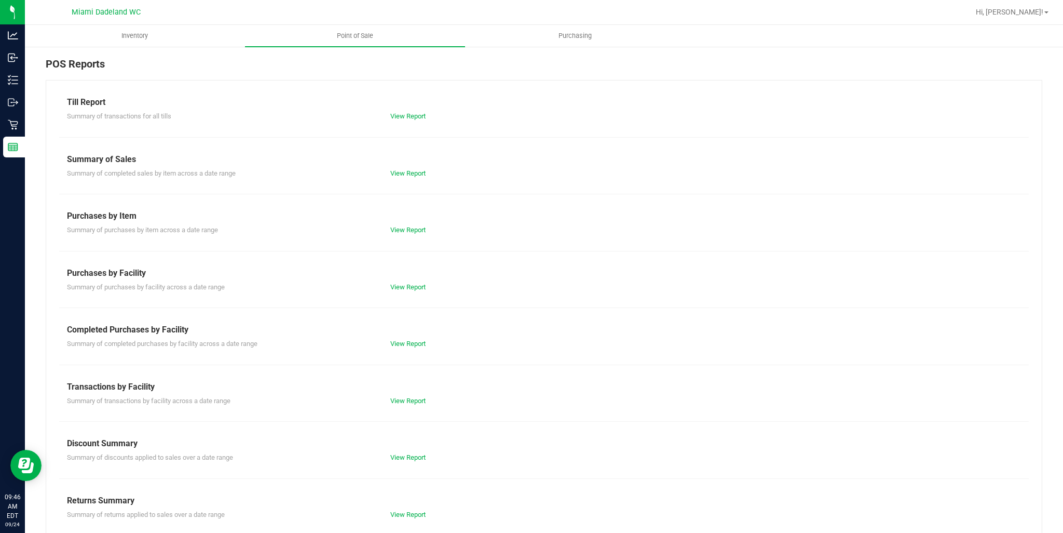
click at [404, 167] on div "Summary of completed sales by item across a date range View Report" at bounding box center [544, 172] width 970 height 13
click at [414, 178] on div "Till Report Summary of transactions for all tills View Report Summary of Sales …" at bounding box center [544, 307] width 997 height 455
click at [414, 123] on div "Till Report Summary of transactions for all tills View Report Summary of Sales …" at bounding box center [544, 307] width 997 height 455
click at [414, 115] on link "View Report" at bounding box center [407, 116] width 35 height 8
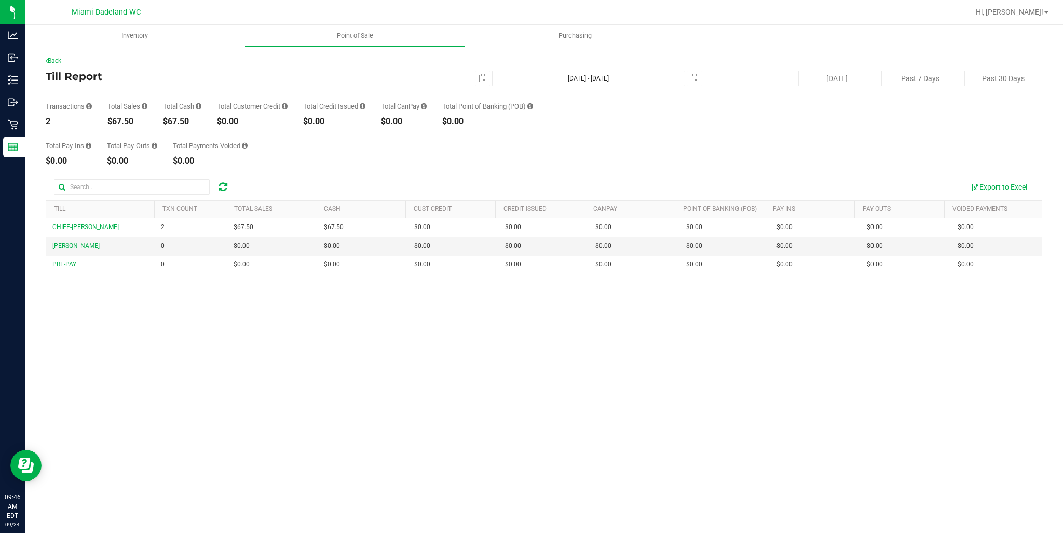
click at [477, 83] on span "select" at bounding box center [483, 78] width 15 height 15
click at [509, 192] on td at bounding box center [509, 199] width 15 height 15
click at [509, 181] on link "23" at bounding box center [509, 184] width 15 height 16
type input "[DATE]"
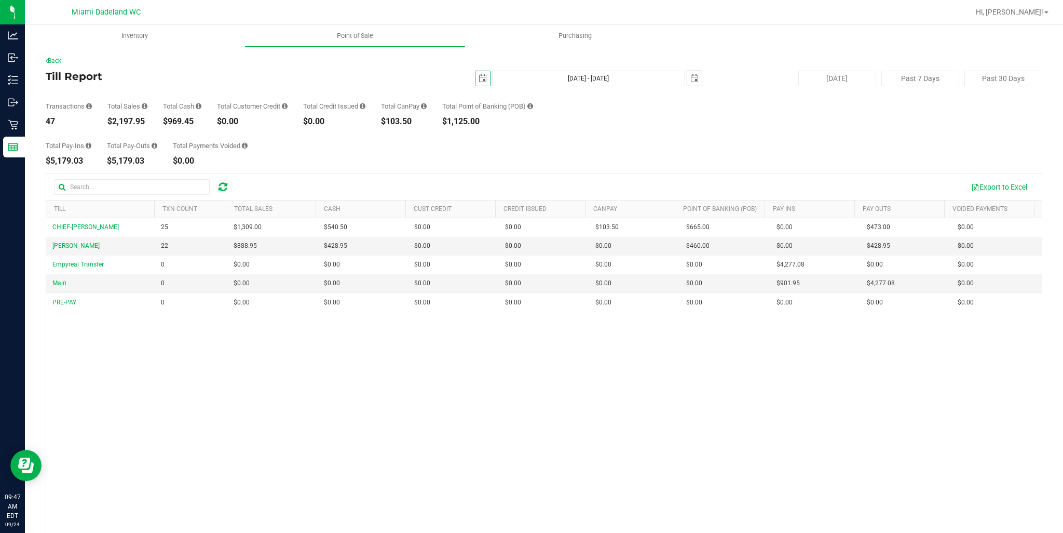
click at [691, 81] on span "select" at bounding box center [695, 78] width 8 height 8
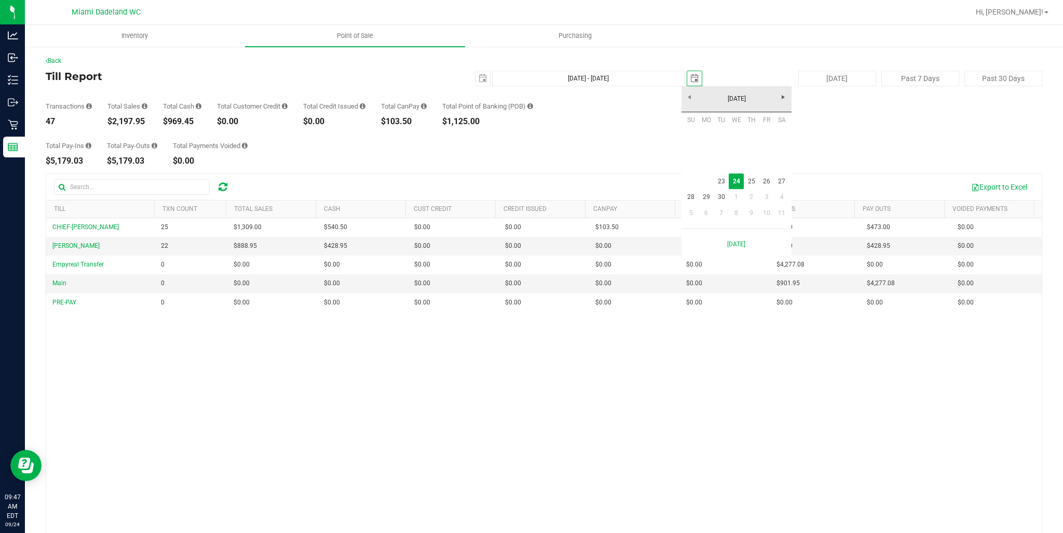
scroll to position [0, 25]
click at [719, 179] on link "23" at bounding box center [721, 181] width 15 height 16
type input "[DATE] - [DATE]"
type input "[DATE]"
click at [479, 80] on span "select" at bounding box center [483, 78] width 8 height 8
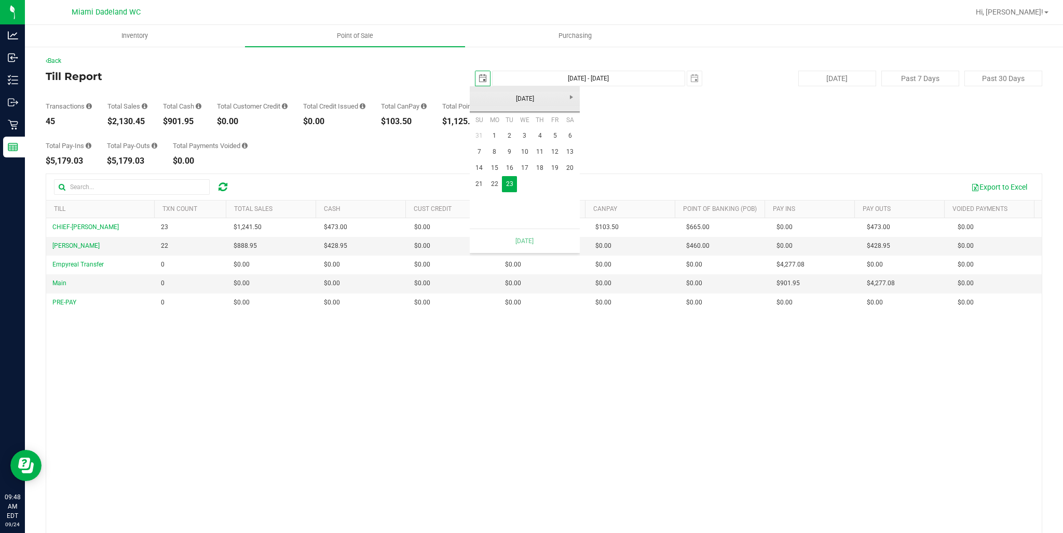
scroll to position [0, 25]
click at [496, 190] on link "22" at bounding box center [494, 184] width 15 height 16
type input "[DATE] - [DATE]"
type input "[DATE]"
click at [696, 78] on span "select" at bounding box center [694, 78] width 15 height 15
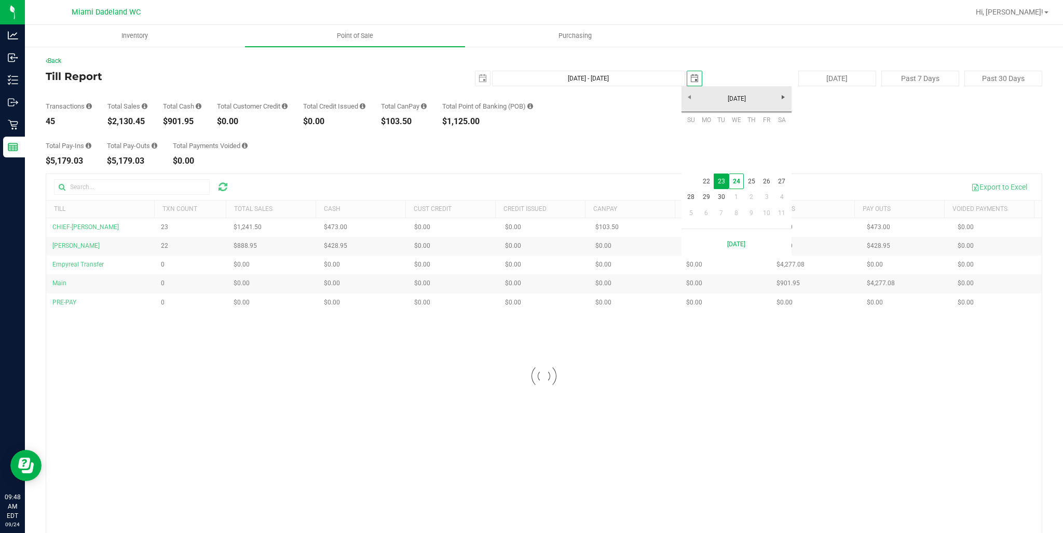
scroll to position [0, 25]
click at [710, 185] on link "22" at bounding box center [706, 181] width 15 height 16
type input "[DATE] - [DATE]"
type input "[DATE]"
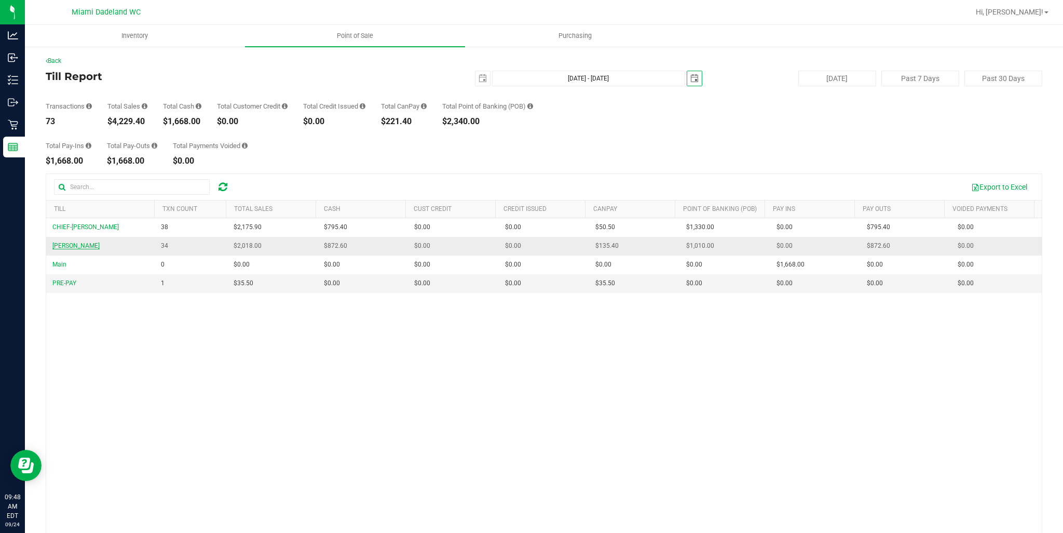
click at [69, 245] on span "[PERSON_NAME]" at bounding box center [75, 245] width 47 height 7
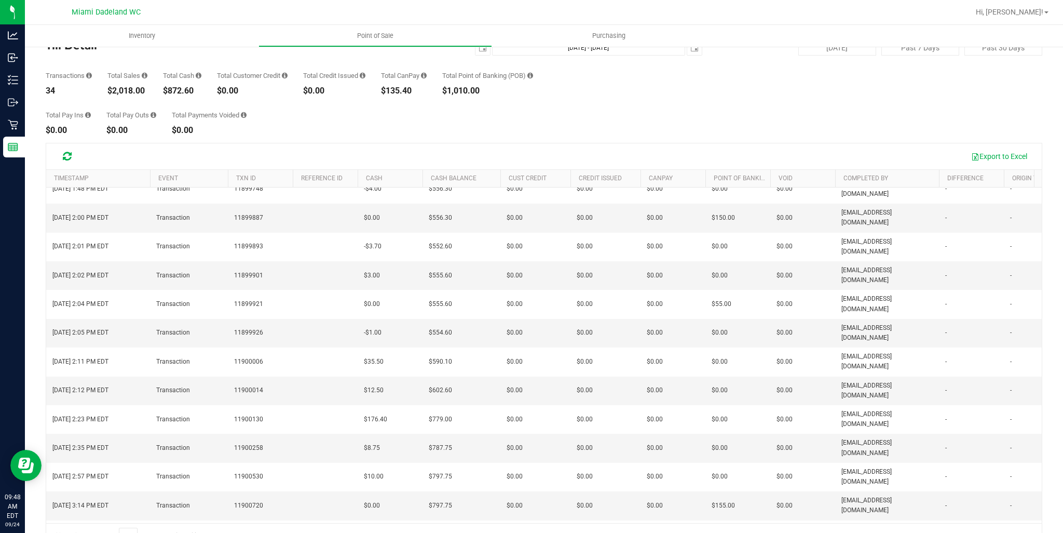
scroll to position [57, 0]
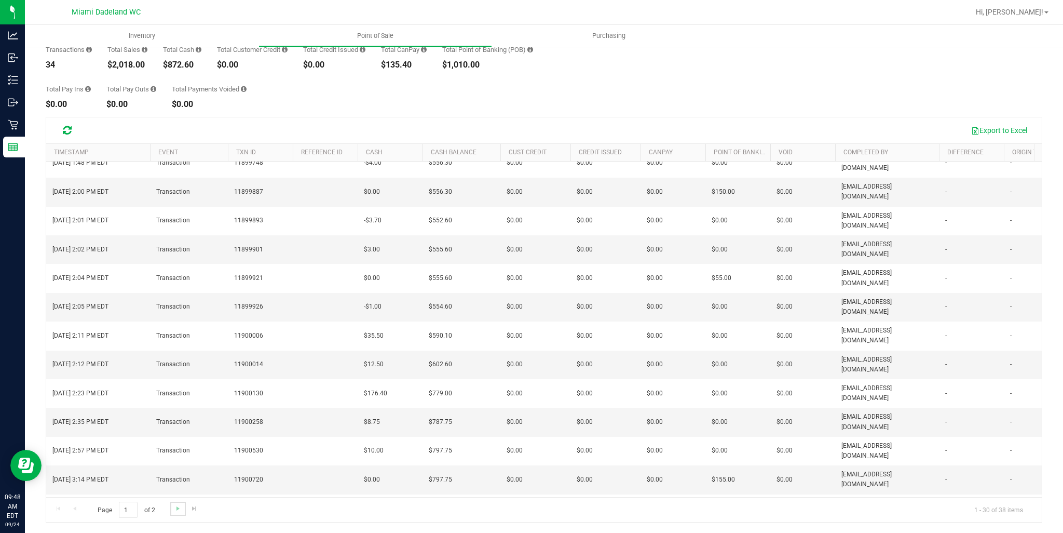
click at [182, 509] on link "Go to the next page" at bounding box center [177, 509] width 15 height 14
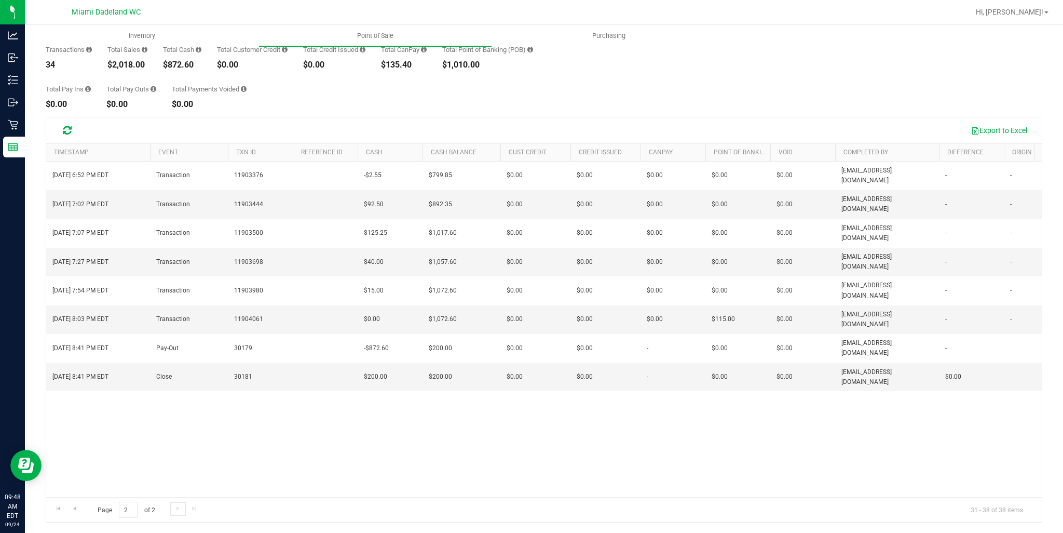
scroll to position [0, 0]
click at [75, 507] on span "Go to the previous page" at bounding box center [75, 508] width 8 height 8
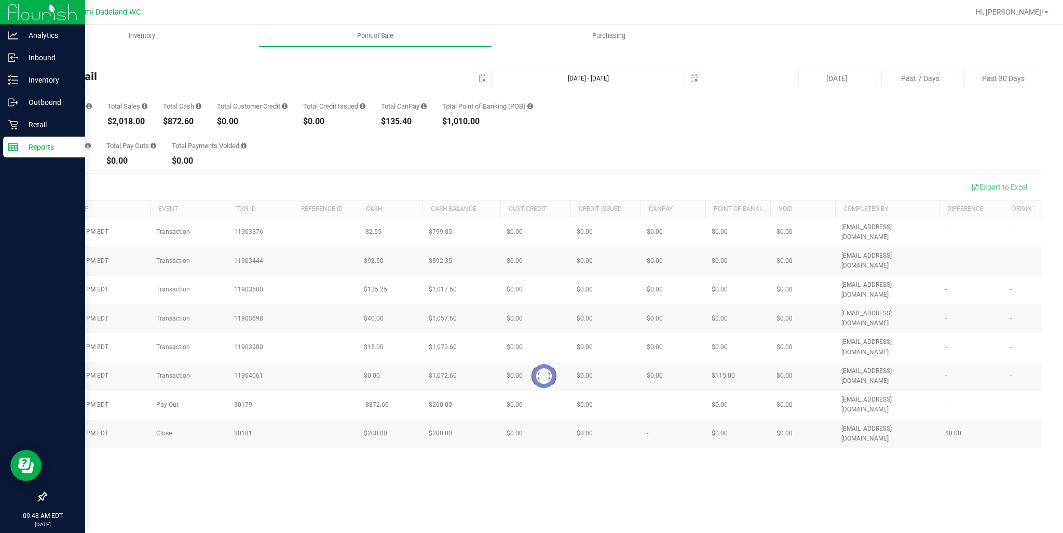
click at [37, 144] on p "Reports" at bounding box center [49, 147] width 62 height 12
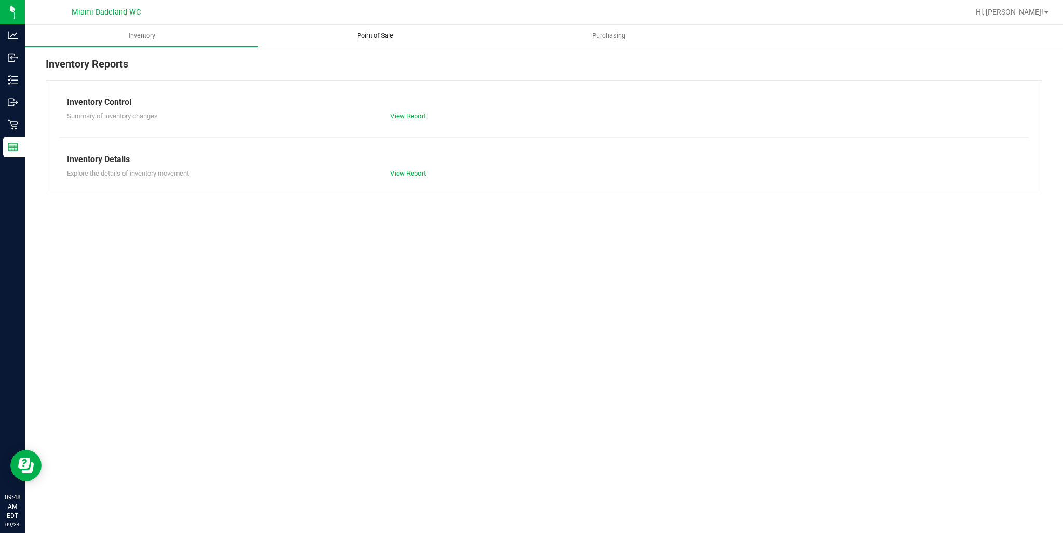
click at [381, 36] on span "Point of Sale" at bounding box center [375, 35] width 64 height 9
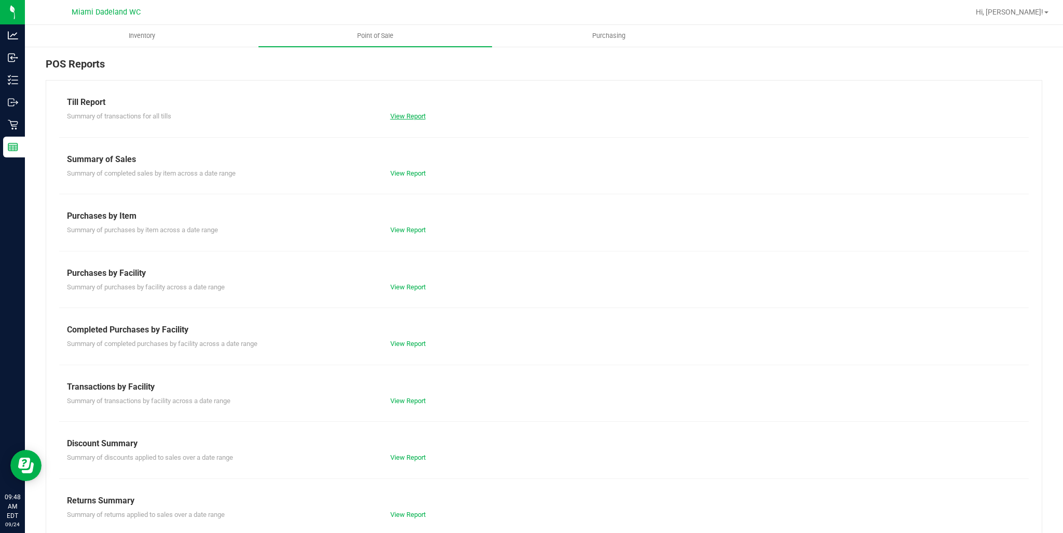
click at [412, 117] on link "View Report" at bounding box center [407, 116] width 35 height 8
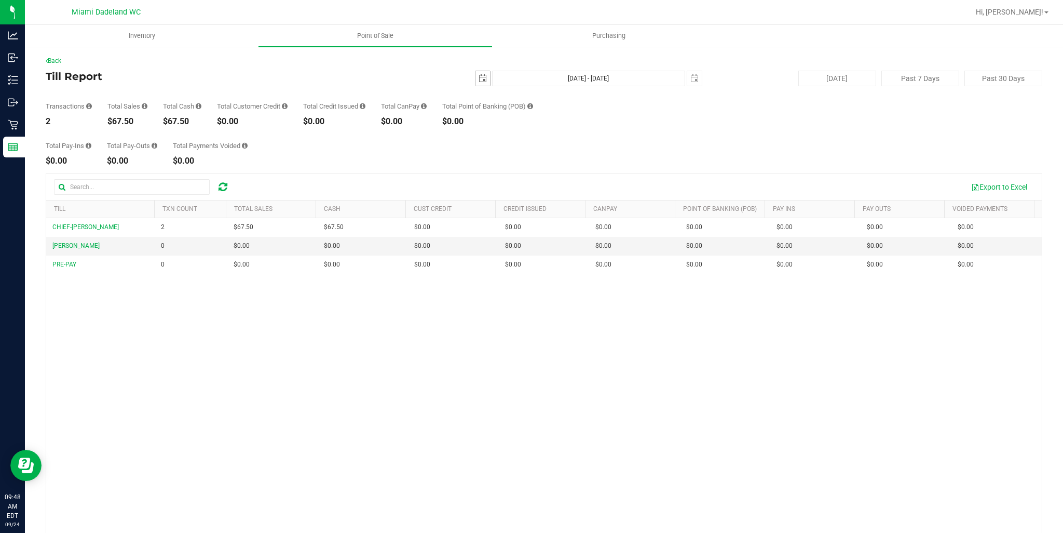
click at [480, 79] on span "select" at bounding box center [483, 78] width 8 height 8
click at [510, 184] on link "23" at bounding box center [509, 184] width 15 height 16
type input "[DATE]"
click at [693, 79] on span "select" at bounding box center [695, 78] width 8 height 8
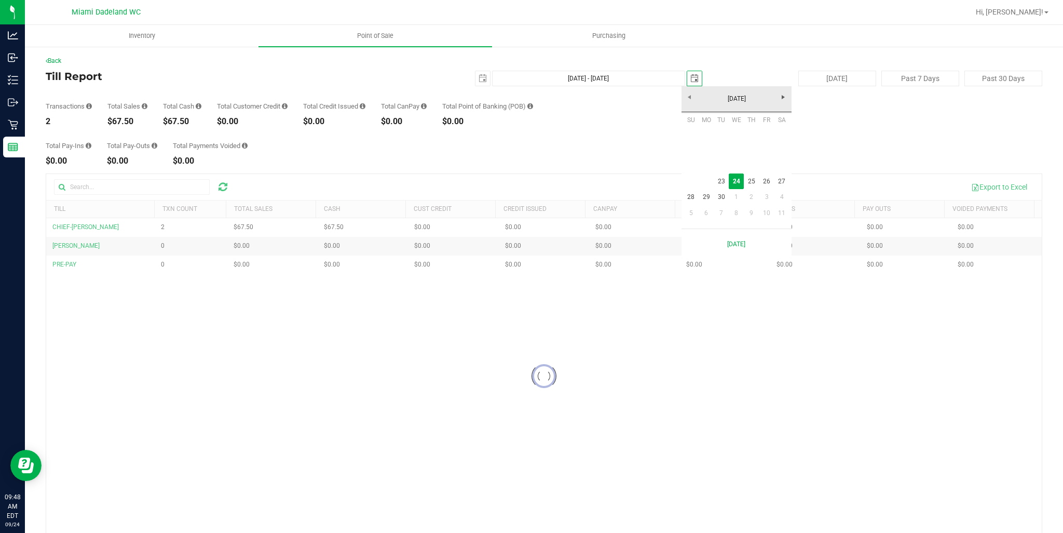
scroll to position [0, 25]
click at [722, 182] on link "23" at bounding box center [721, 181] width 15 height 16
type input "[DATE] - [DATE]"
type input "[DATE]"
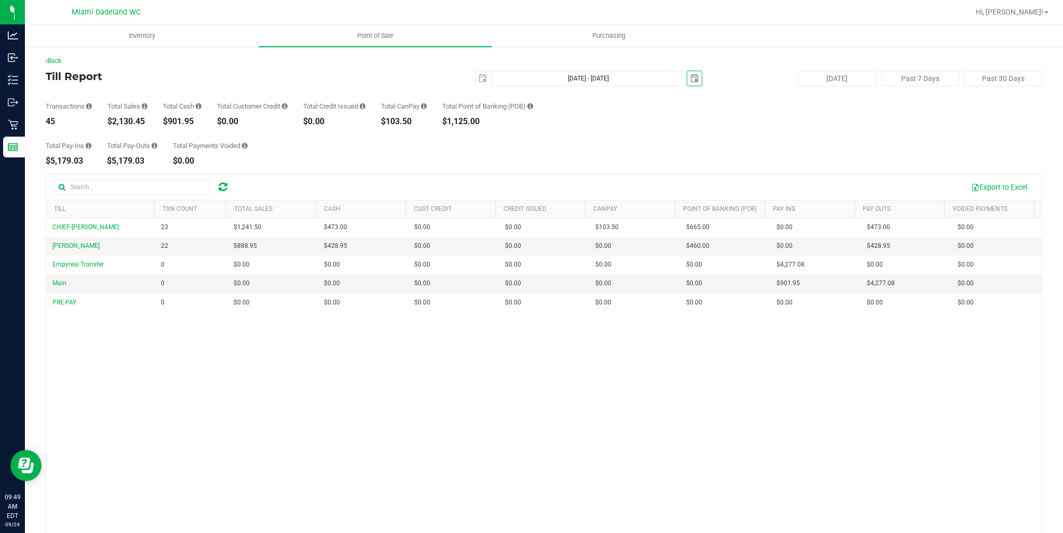
click at [150, 387] on div "CHIEF-WINCHLEY 23 $1,241.50 $473.00 $0.00 $0.00 $0.00 $103.50 $0.00 $665.00 $0.…" at bounding box center [544, 385] width 996 height 335
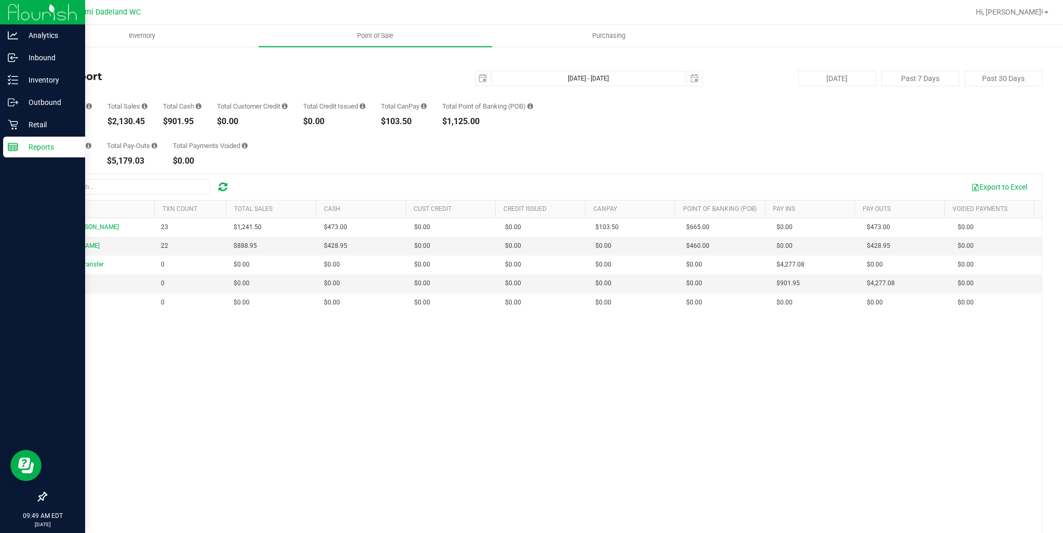
click at [46, 148] on p "Reports" at bounding box center [49, 147] width 62 height 12
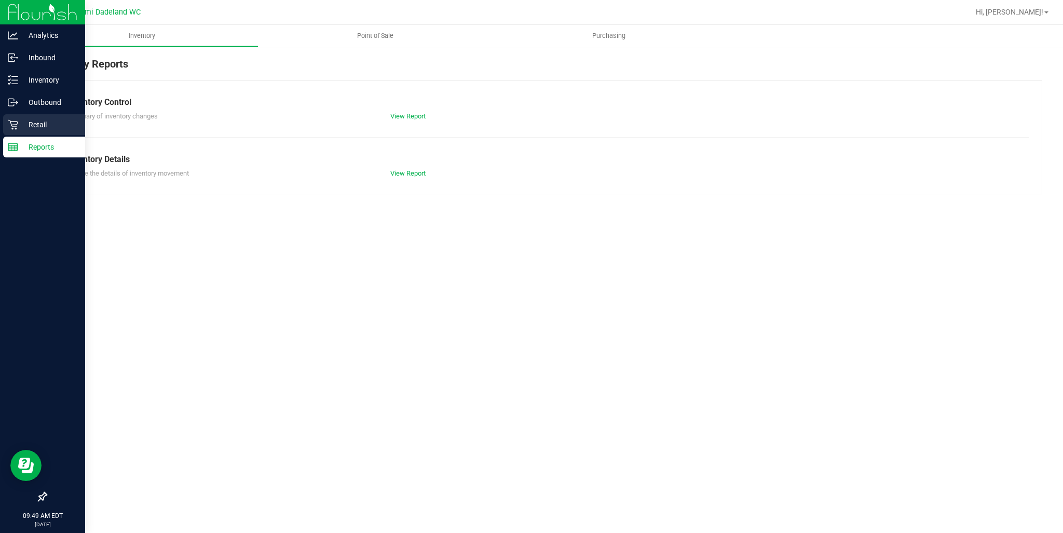
click at [20, 130] on p "Retail" at bounding box center [49, 124] width 62 height 12
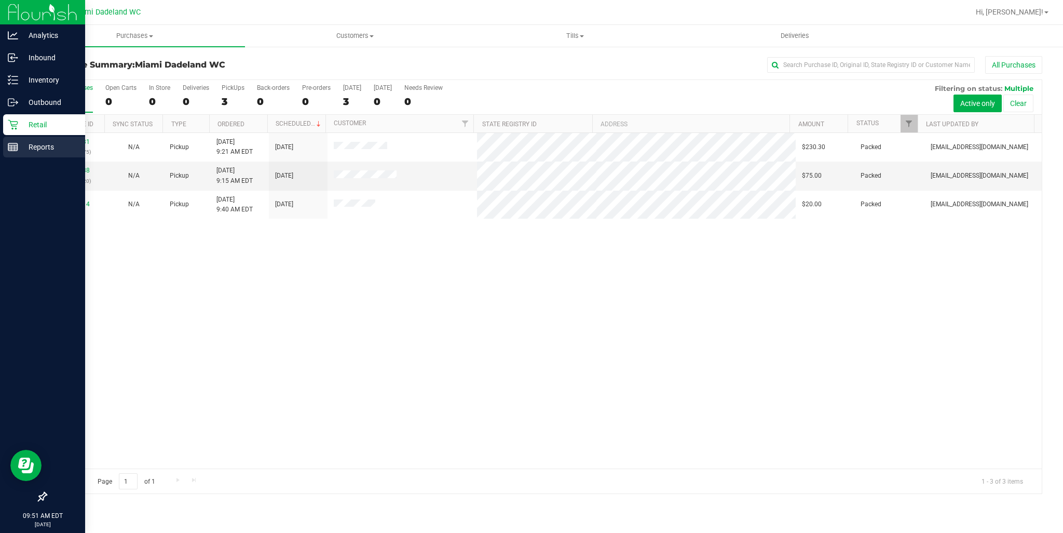
click at [27, 147] on p "Reports" at bounding box center [49, 147] width 62 height 12
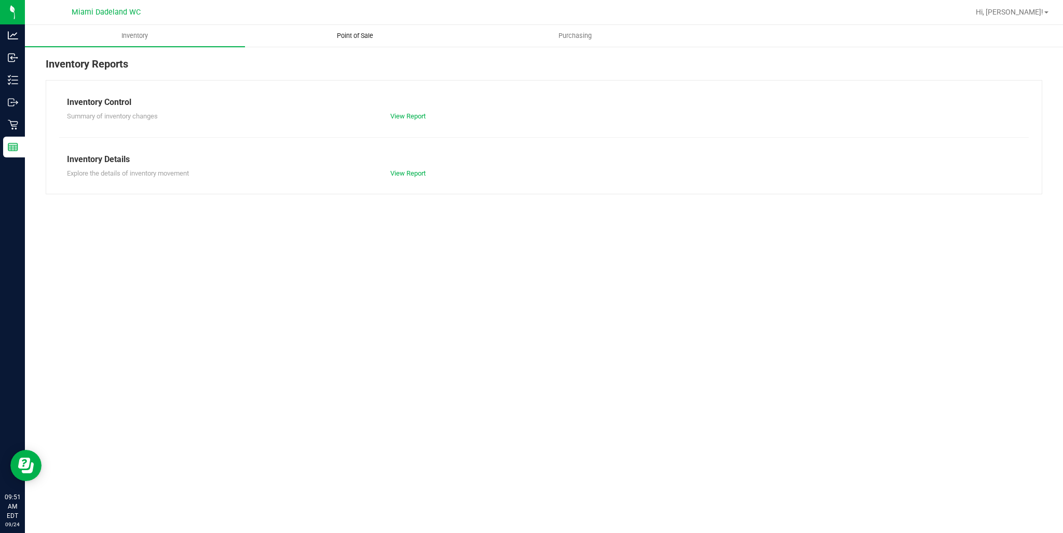
click at [346, 36] on span "Point of Sale" at bounding box center [355, 35] width 64 height 9
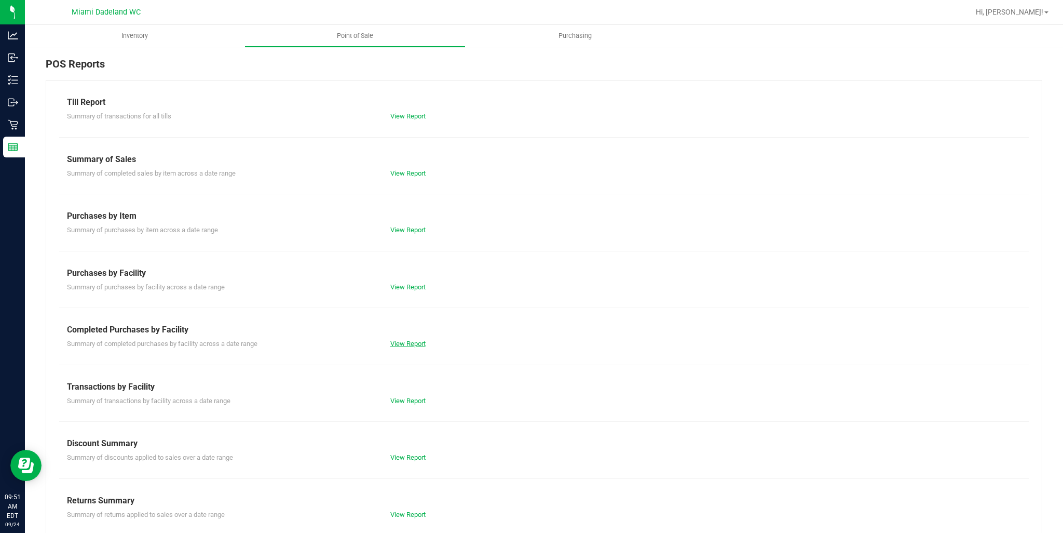
click at [407, 342] on link "View Report" at bounding box center [407, 344] width 35 height 8
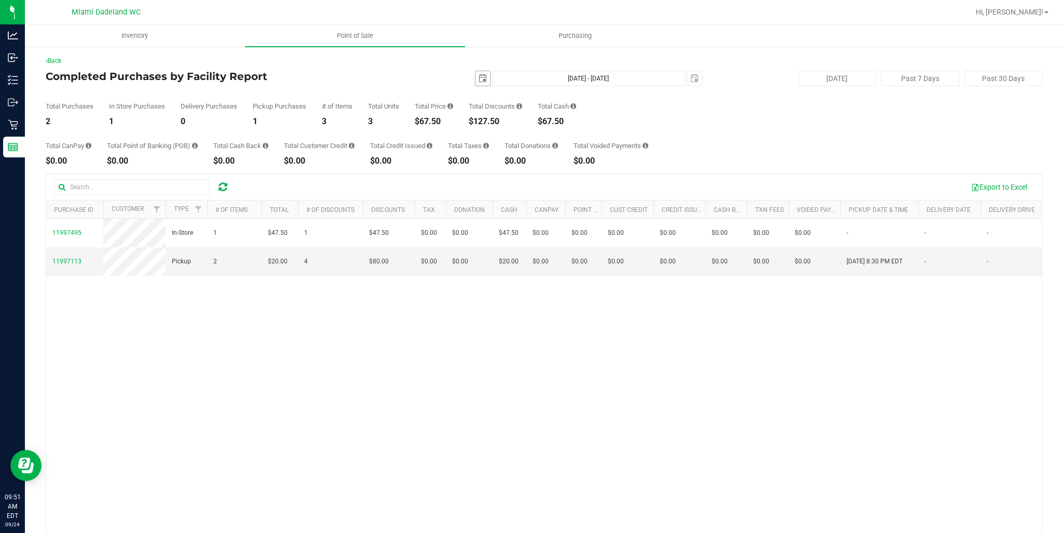
click at [479, 78] on span "select" at bounding box center [483, 78] width 8 height 8
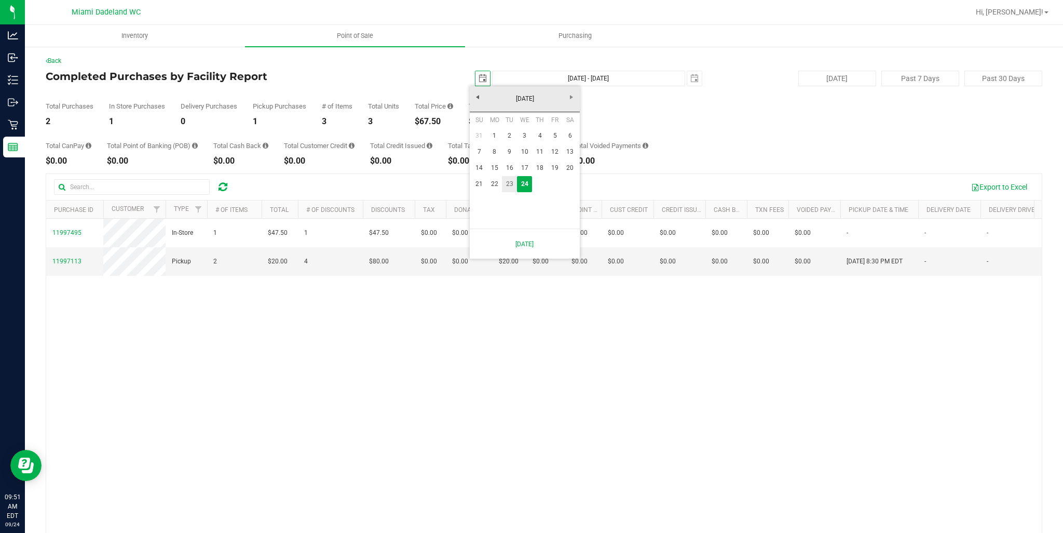
click at [507, 181] on link "23" at bounding box center [509, 184] width 15 height 16
type input "[DATE]"
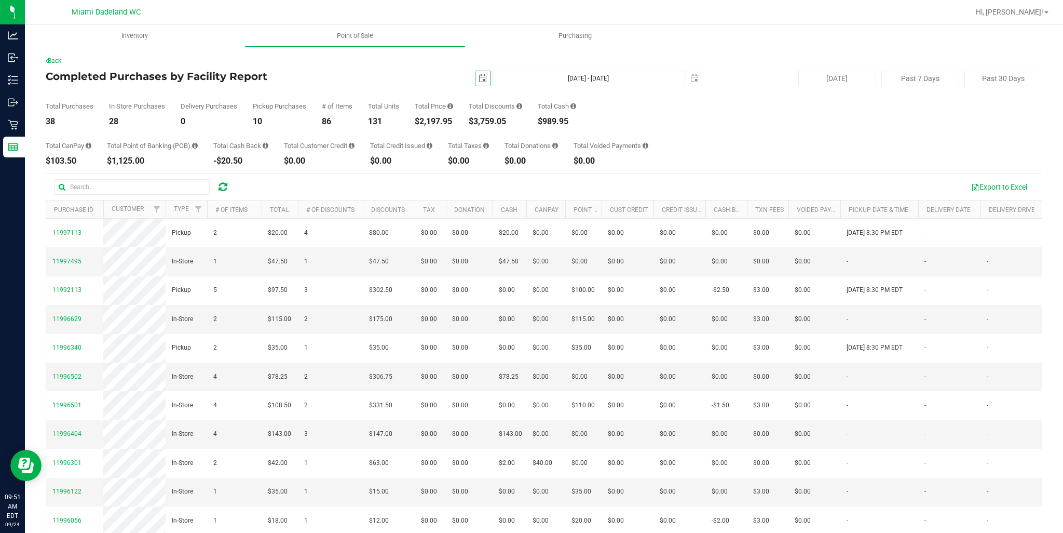
click at [697, 76] on div "[DATE] [DATE] - [DATE] [DATE]" at bounding box center [540, 79] width 340 height 16
click at [691, 75] on span "select" at bounding box center [695, 78] width 8 height 8
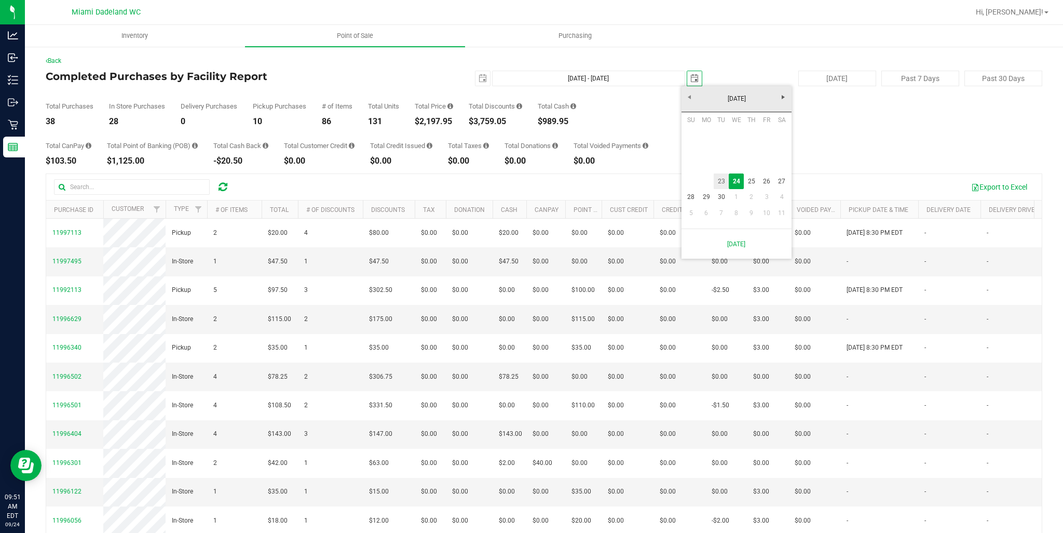
click at [719, 181] on link "23" at bounding box center [721, 181] width 15 height 16
type input "[DATE] - [DATE]"
type input "[DATE]"
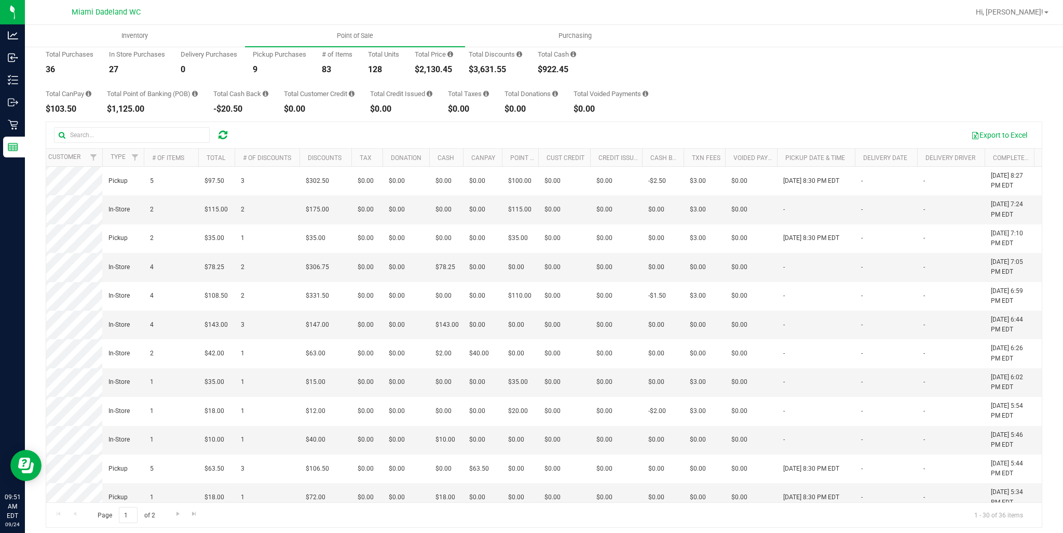
scroll to position [0, 504]
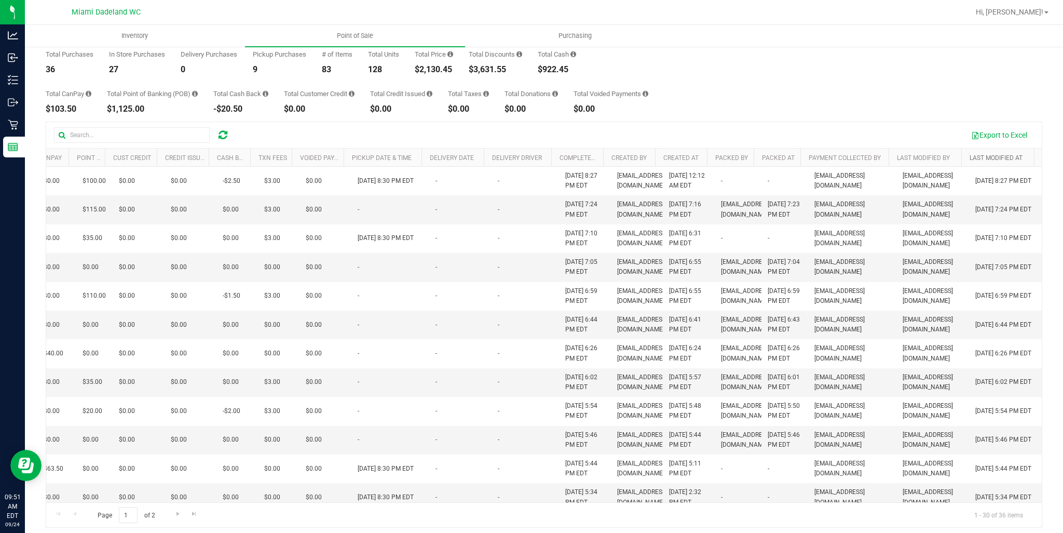
click at [982, 161] on link "Last Modified At" at bounding box center [996, 157] width 53 height 7
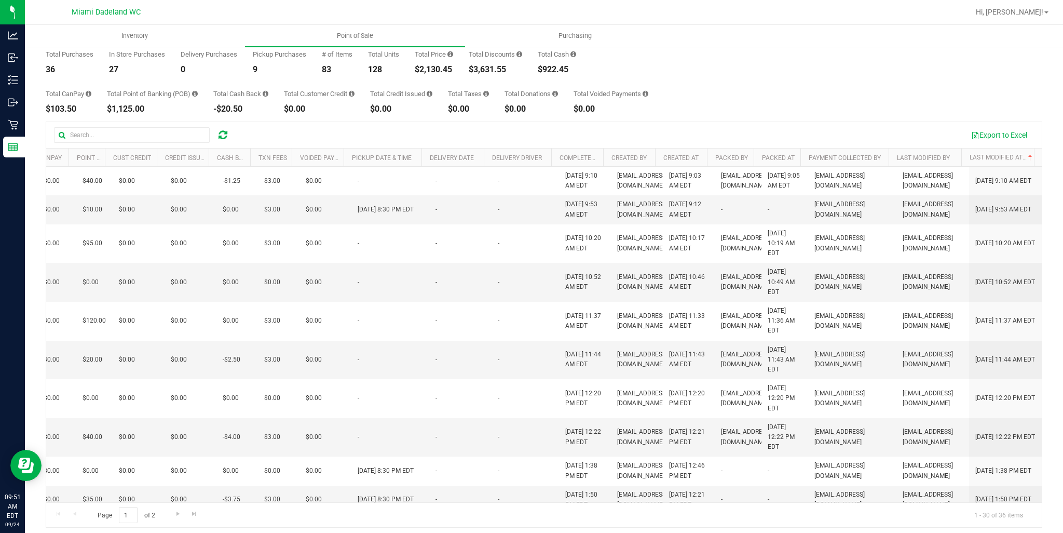
click at [981, 166] on th "Last Modified At" at bounding box center [998, 157] width 73 height 18
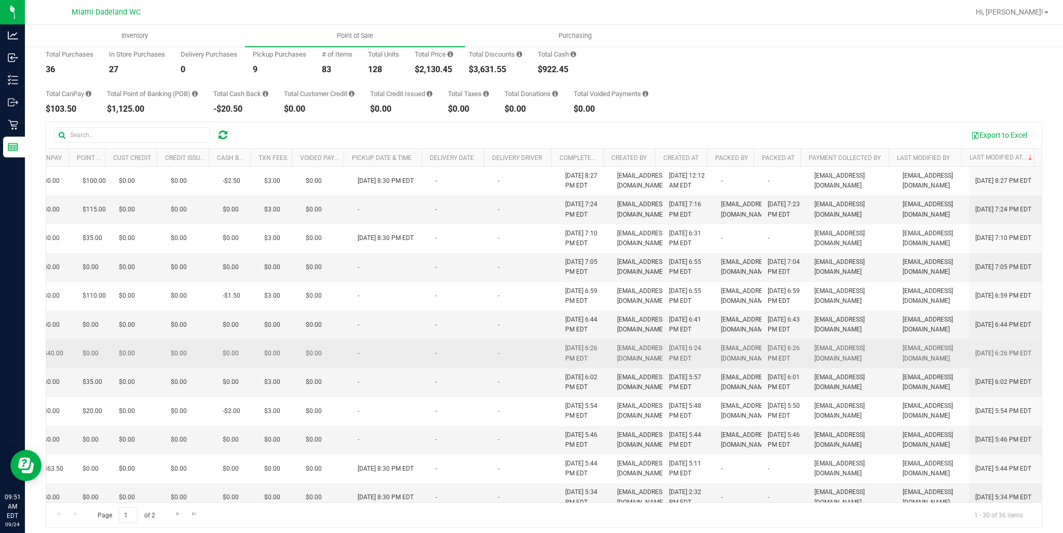
click at [969, 368] on td "[DATE] 6:26 PM EDT" at bounding box center [1005, 353] width 73 height 29
click at [875, 363] on span "[EMAIL_ADDRESS][DOMAIN_NAME]" at bounding box center [853, 353] width 76 height 20
